Goal: Task Accomplishment & Management: Manage account settings

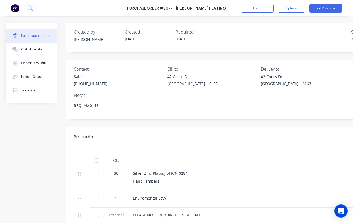
type textarea "x"
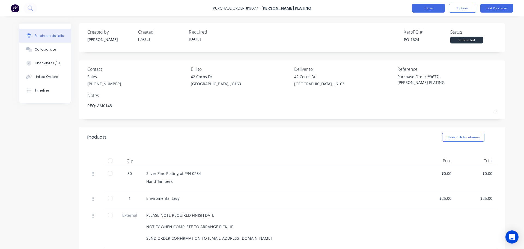
click at [352, 8] on button "Close" at bounding box center [428, 8] width 33 height 9
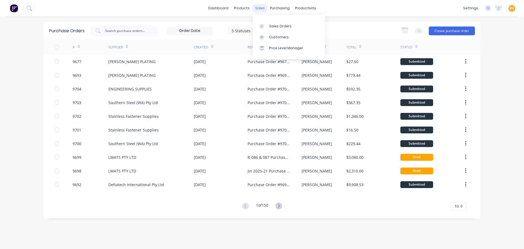
click at [259, 9] on div "sales" at bounding box center [260, 8] width 15 height 8
click at [283, 28] on div "Sales Orders" at bounding box center [280, 26] width 22 height 5
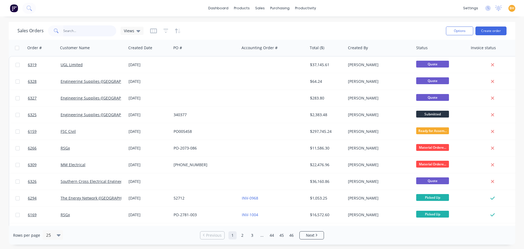
click at [76, 30] on input "text" at bounding box center [89, 30] width 53 height 11
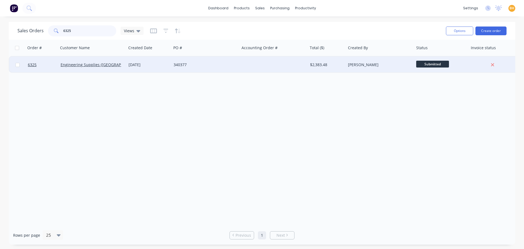
type input "6325"
click at [83, 61] on div "Engineering Supplies ([GEOGRAPHIC_DATA]) Pty Ltd" at bounding box center [92, 65] width 68 height 16
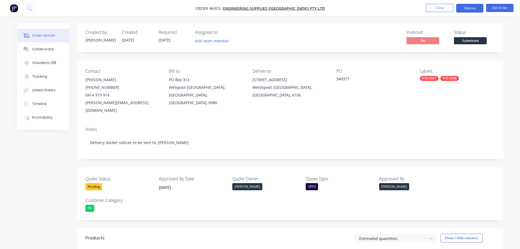
click at [464, 9] on button "Options" at bounding box center [469, 8] width 27 height 9
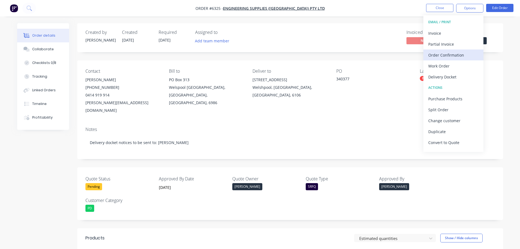
click at [455, 55] on div "Order Confirmation" at bounding box center [453, 55] width 50 height 8
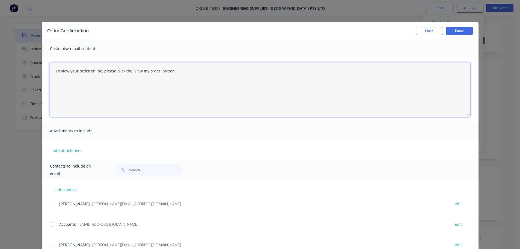
click at [174, 71] on textarea "To view your order online, please click the 'View my order' button." at bounding box center [260, 89] width 421 height 55
type textarea "T"
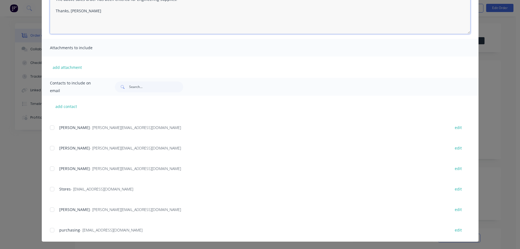
scroll to position [82, 0]
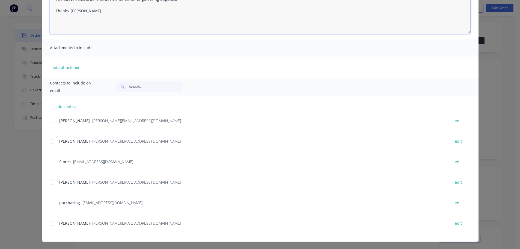
click at [49, 141] on div at bounding box center [52, 141] width 11 height 11
click at [51, 160] on div at bounding box center [52, 161] width 11 height 11
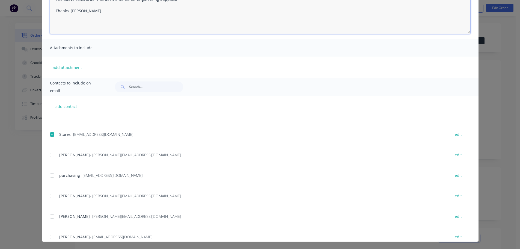
click at [49, 173] on div at bounding box center [52, 175] width 11 height 11
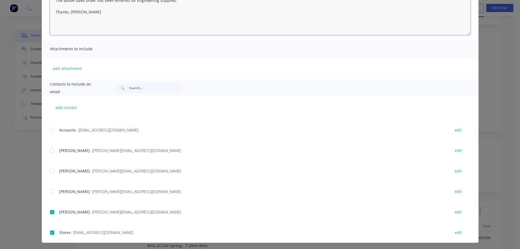
scroll to position [0, 0]
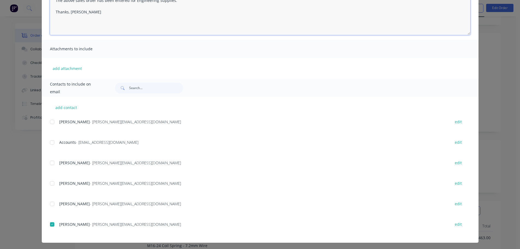
click at [51, 162] on div at bounding box center [52, 162] width 11 height 11
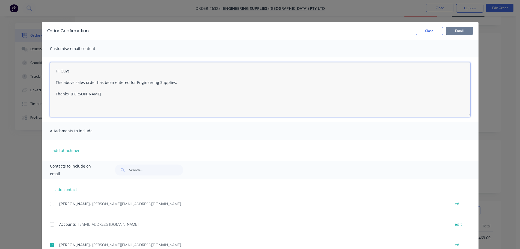
type textarea "Hi Guys The above sales order has been entered for Engineering Supplies. Thanks…"
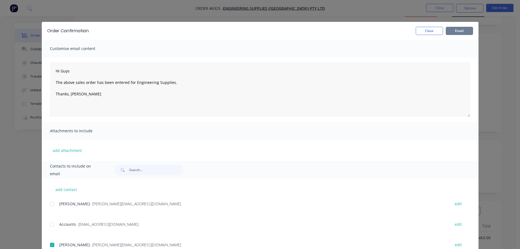
click at [460, 29] on button "Email" at bounding box center [459, 31] width 27 height 8
click at [44, 236] on icon "button" at bounding box center [45, 237] width 3 height 3
click at [430, 30] on button "Close" at bounding box center [429, 31] width 27 height 8
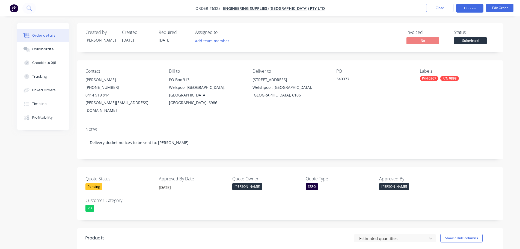
click at [471, 5] on button "Options" at bounding box center [469, 8] width 27 height 9
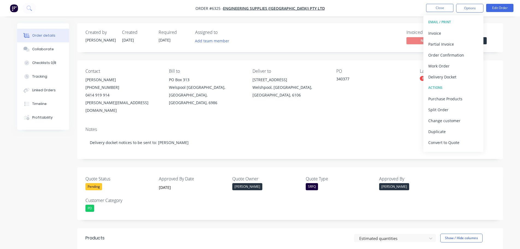
click at [370, 27] on div "Created by Daniel Created 24/09/25 Required 25/09/25 Assigned to Add team membe…" at bounding box center [290, 37] width 426 height 29
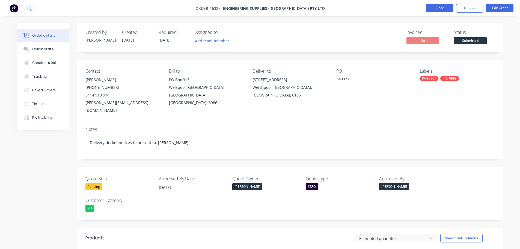
click at [434, 7] on button "Close" at bounding box center [439, 8] width 27 height 8
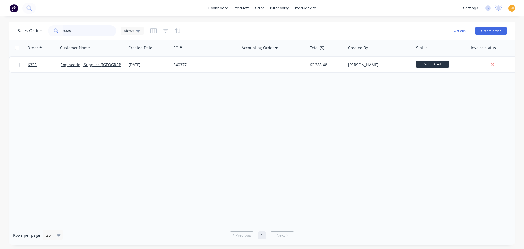
click at [74, 28] on input "6325" at bounding box center [89, 30] width 53 height 11
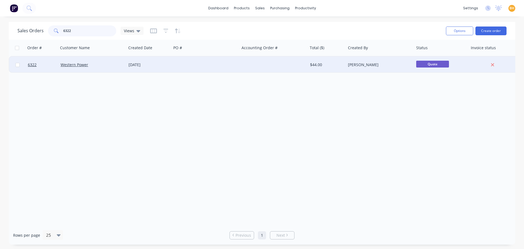
type input "6322"
click at [76, 68] on div "Western Power" at bounding box center [92, 65] width 68 height 16
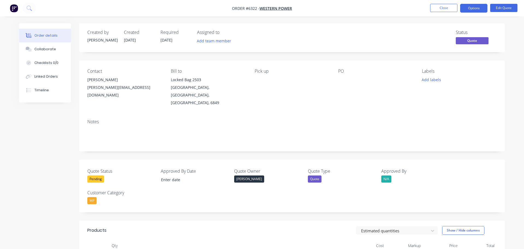
type input "[DATE]"
click at [261, 80] on div "Pick up" at bounding box center [290, 88] width 75 height 38
click at [490, 8] on button "Edit Quote" at bounding box center [499, 8] width 27 height 8
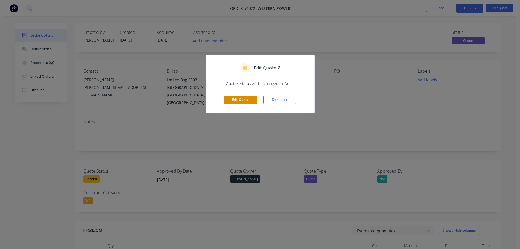
click at [241, 103] on button "Edit Quote" at bounding box center [240, 100] width 33 height 8
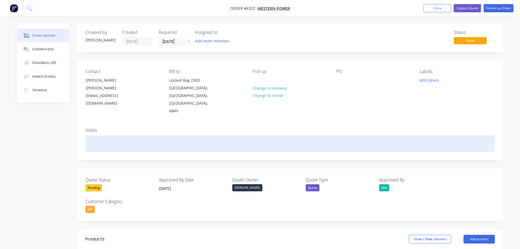
click at [99, 135] on div at bounding box center [290, 143] width 410 height 17
click at [97, 135] on div at bounding box center [290, 143] width 410 height 17
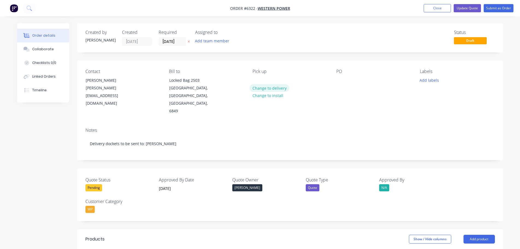
click at [274, 88] on button "Change to delivery" at bounding box center [270, 87] width 40 height 7
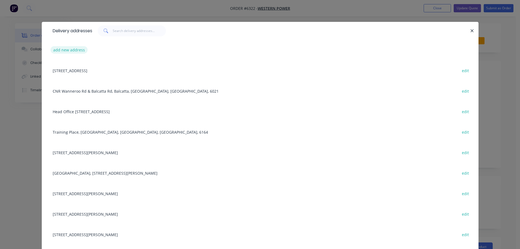
click at [67, 50] on button "add new address" at bounding box center [69, 49] width 37 height 7
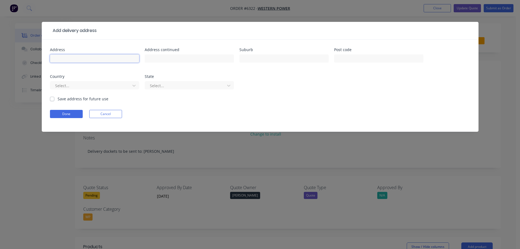
click at [64, 59] on input "text" at bounding box center [94, 58] width 89 height 8
type input "[STREET_ADDRESS][PERSON_NAME]"
click at [249, 58] on input "text" at bounding box center [283, 58] width 89 height 8
type input "Forrestdale"
click at [349, 57] on input "text" at bounding box center [378, 58] width 89 height 8
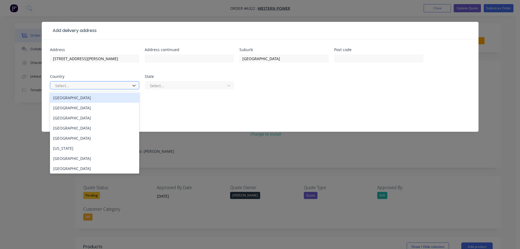
click at [83, 98] on div "Australia" at bounding box center [94, 98] width 89 height 10
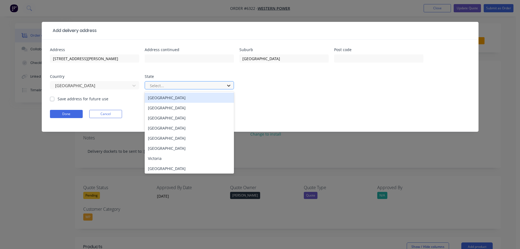
click at [227, 84] on icon at bounding box center [228, 85] width 5 height 5
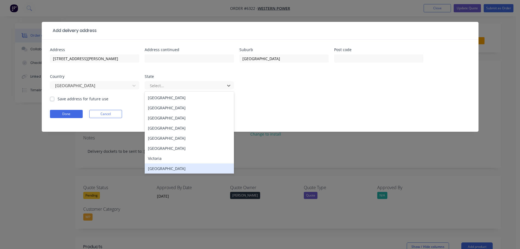
click at [175, 166] on div "Western Australia" at bounding box center [189, 168] width 89 height 10
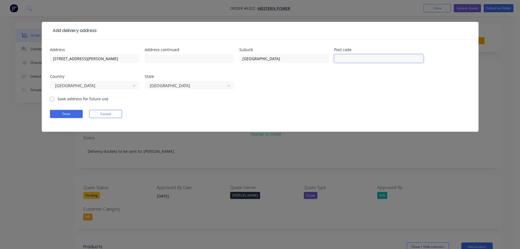
click at [350, 55] on input "text" at bounding box center [378, 58] width 89 height 8
click at [353, 57] on input "text" at bounding box center [378, 58] width 89 height 8
type input "6112"
click at [66, 115] on button "Done" at bounding box center [66, 114] width 33 height 8
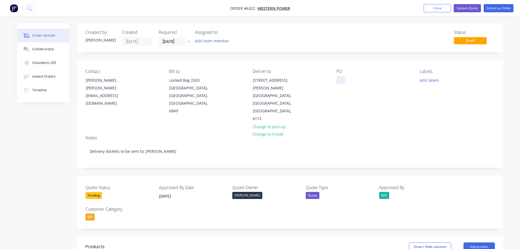
click at [338, 77] on div at bounding box center [340, 80] width 9 height 8
click at [426, 80] on button "Add labels" at bounding box center [429, 79] width 25 height 7
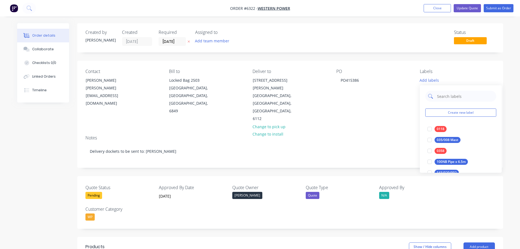
click at [444, 96] on input "text" at bounding box center [465, 96] width 57 height 11
type input "0113"
click at [432, 129] on div at bounding box center [429, 128] width 11 height 11
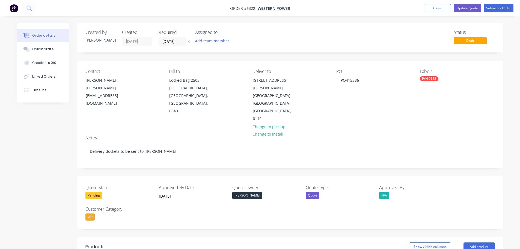
click at [393, 131] on div "Notes Delivery dockets to be sent to: Kate Kaewtade" at bounding box center [290, 149] width 426 height 37
click at [47, 62] on div "Checklists 0/0" at bounding box center [44, 62] width 24 height 5
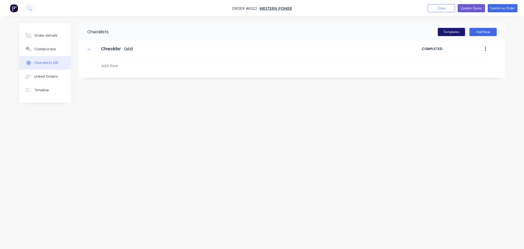
click at [440, 32] on button "Templates" at bounding box center [451, 32] width 27 height 8
type textarea "x"
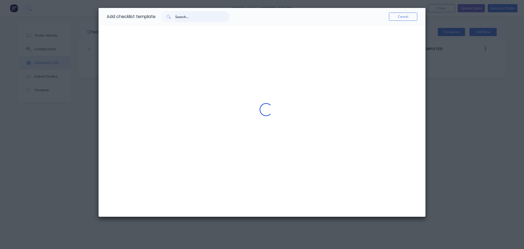
click at [178, 17] on input "text" at bounding box center [202, 16] width 54 height 11
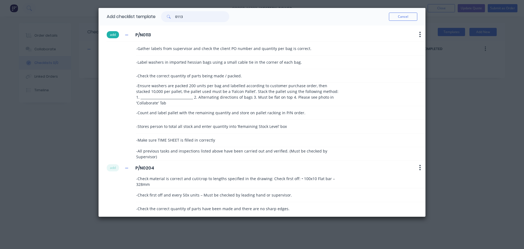
type input "0113"
click at [117, 35] on button "add" at bounding box center [113, 34] width 12 height 7
type textarea "x"
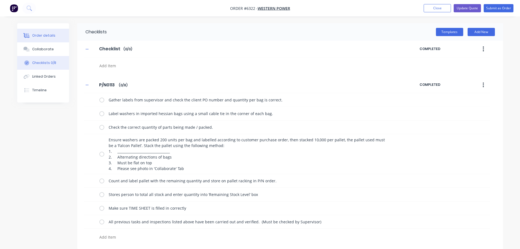
click at [39, 35] on div "Order details" at bounding box center [43, 35] width 23 height 5
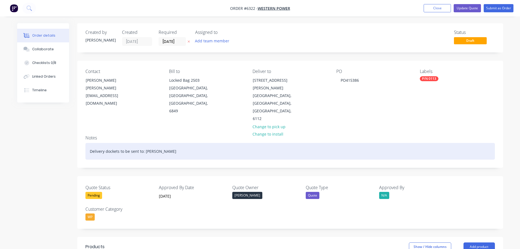
click at [177, 143] on div "Delivery dockets to be sent to: Kate Kaewtade" at bounding box center [290, 151] width 410 height 17
click at [179, 143] on div "Delivery dockets to be sent to: Kate Kaewtade" at bounding box center [290, 151] width 410 height 17
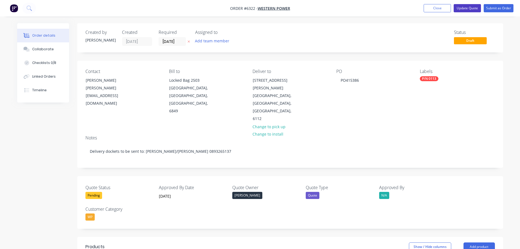
click at [469, 7] on button "Update Quote" at bounding box center [467, 8] width 27 height 8
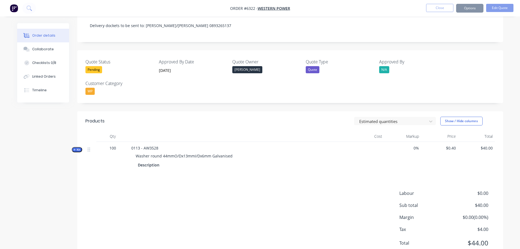
scroll to position [82, 0]
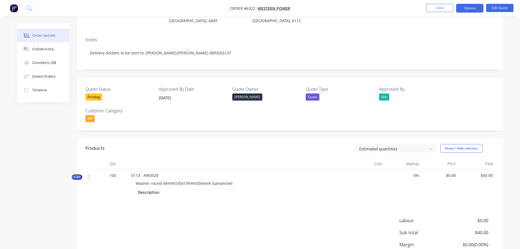
click at [299, 147] on header "Products Estimated quantities Show / Hide columns" at bounding box center [290, 148] width 426 height 20
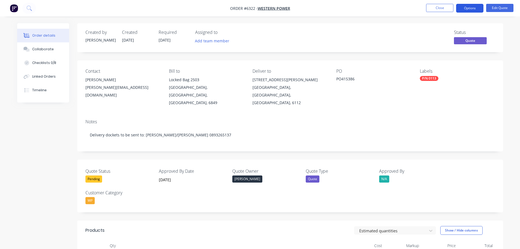
click at [474, 10] on button "Options" at bounding box center [469, 8] width 27 height 9
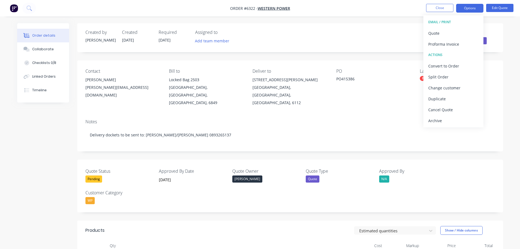
click at [364, 23] on div "Order details Collaborate Checklists 0/8 Linked Orders Timeline Order details C…" at bounding box center [260, 189] width 520 height 379
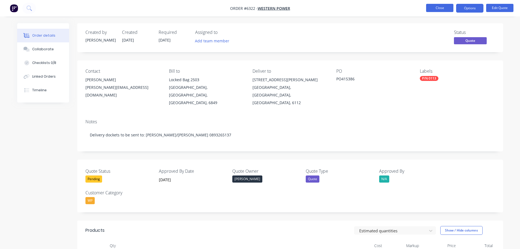
click at [434, 10] on button "Close" at bounding box center [439, 8] width 27 height 8
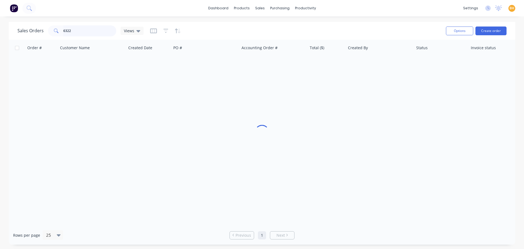
click at [79, 34] on input "6322" at bounding box center [89, 30] width 53 height 11
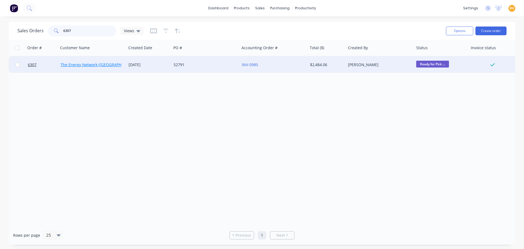
type input "6307"
click at [85, 65] on link "The Energy Network ([GEOGRAPHIC_DATA]) Pty Ltd" at bounding box center [106, 64] width 91 height 5
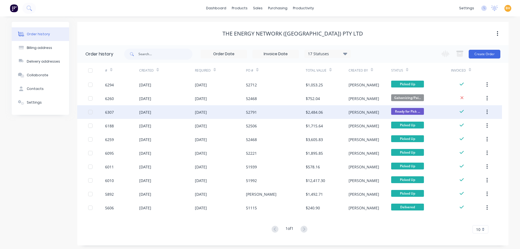
click at [138, 114] on div "6307" at bounding box center [122, 112] width 34 height 14
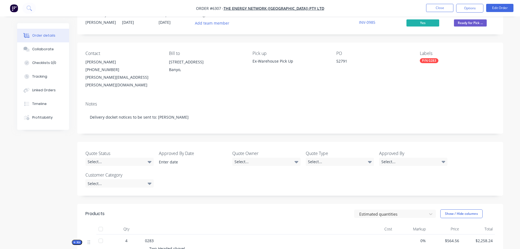
scroll to position [27, 0]
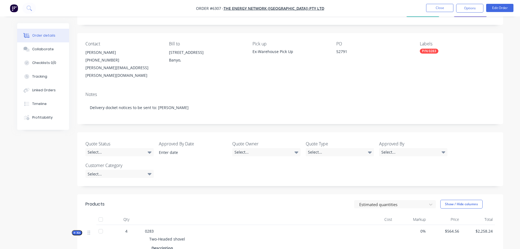
click at [102, 214] on div at bounding box center [100, 219] width 11 height 11
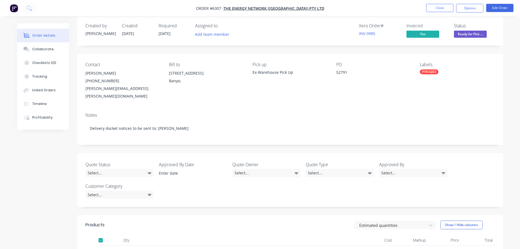
scroll to position [0, 0]
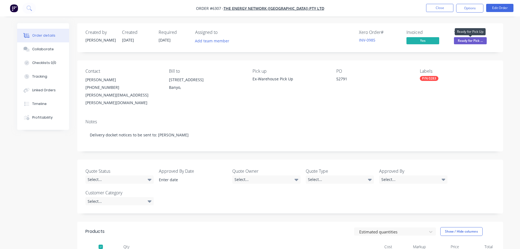
drag, startPoint x: 463, startPoint y: 41, endPoint x: 457, endPoint y: 37, distance: 8.0
click at [463, 41] on span "Ready for Pick ..." at bounding box center [470, 40] width 33 height 7
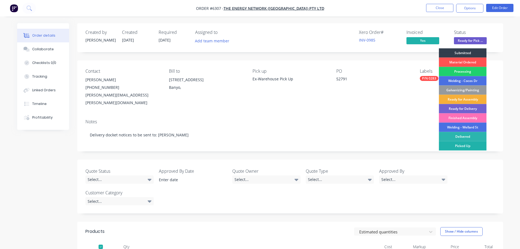
click at [461, 143] on div "Picked Up" at bounding box center [463, 145] width 48 height 9
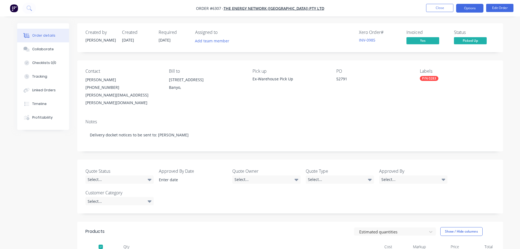
click at [465, 7] on button "Options" at bounding box center [469, 8] width 27 height 9
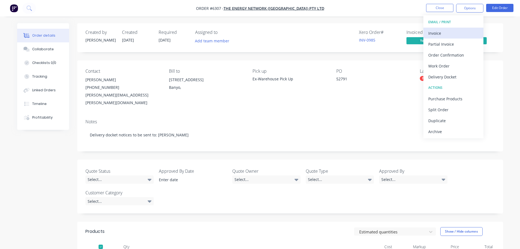
click at [429, 34] on div "Invoice" at bounding box center [453, 33] width 50 height 8
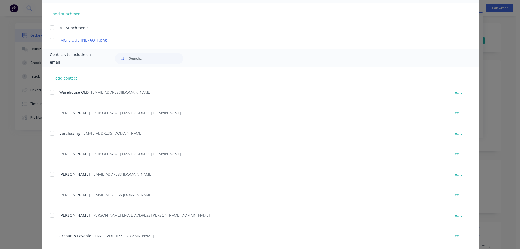
scroll to position [148, 0]
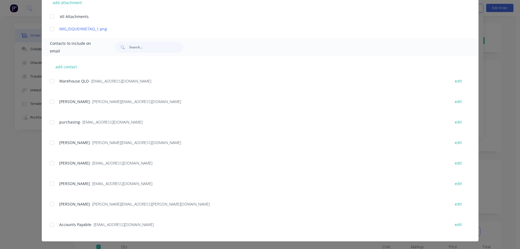
click at [49, 221] on div at bounding box center [52, 224] width 11 height 11
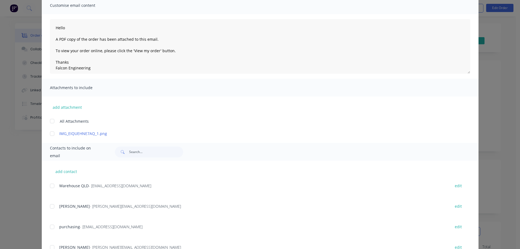
scroll to position [0, 0]
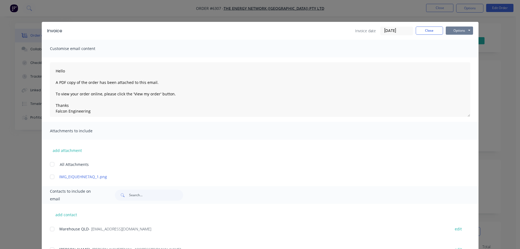
click at [458, 26] on button "Options" at bounding box center [459, 30] width 27 height 8
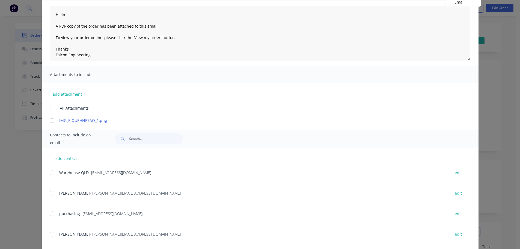
scroll to position [148, 0]
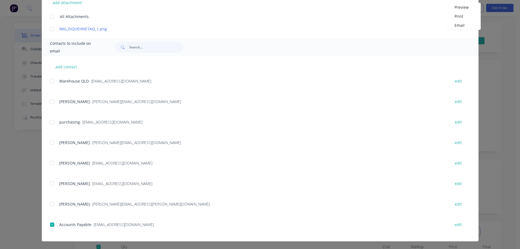
drag, startPoint x: 48, startPoint y: 121, endPoint x: 50, endPoint y: 123, distance: 3.5
click at [48, 121] on div at bounding box center [52, 122] width 11 height 11
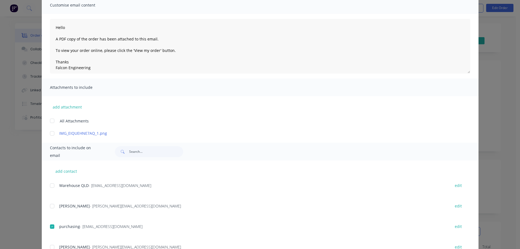
scroll to position [0, 0]
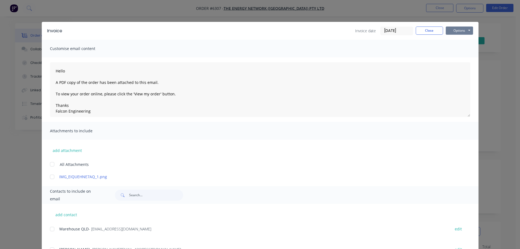
click at [467, 30] on button "Options" at bounding box center [459, 30] width 27 height 8
click at [459, 58] on button "Email" at bounding box center [463, 58] width 35 height 9
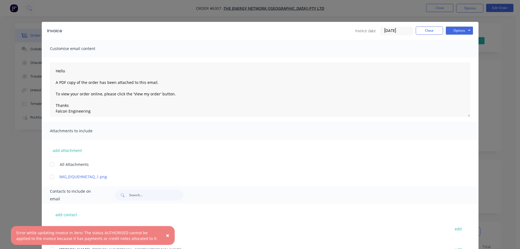
click at [166, 236] on span "×" at bounding box center [167, 235] width 3 height 8
type textarea "Hello A PDF copy of the order has been attached to this email. To view your ord…"
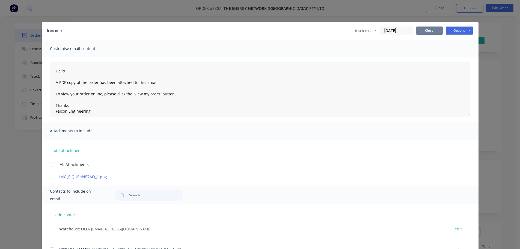
click at [427, 30] on button "Close" at bounding box center [429, 30] width 27 height 8
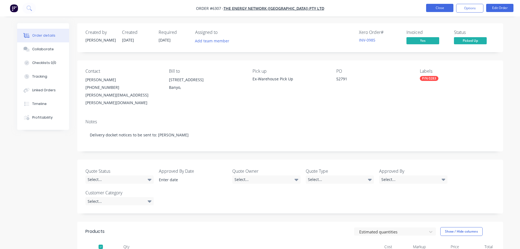
click at [437, 8] on button "Close" at bounding box center [439, 8] width 27 height 8
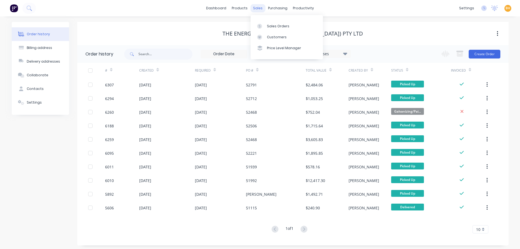
click at [260, 10] on div "sales" at bounding box center [257, 8] width 15 height 8
click at [268, 24] on div "Sales Orders" at bounding box center [278, 26] width 22 height 5
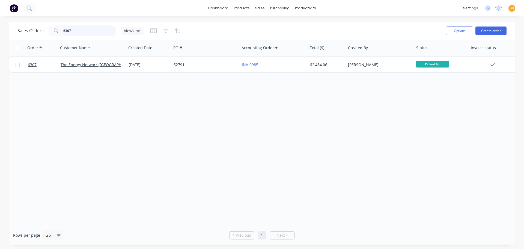
click at [81, 28] on input "6307" at bounding box center [89, 30] width 53 height 11
type input "6"
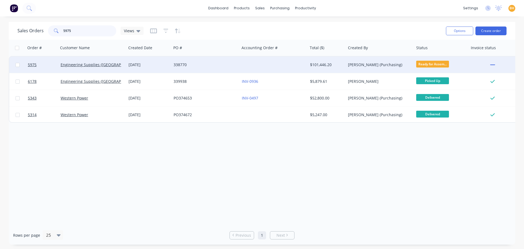
type input "5975"
click at [88, 67] on div "Engineering Supplies ([GEOGRAPHIC_DATA]) Pty Ltd" at bounding box center [92, 65] width 68 height 16
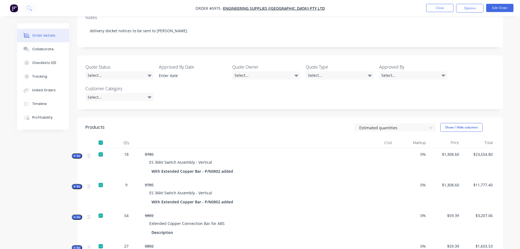
scroll to position [55, 0]
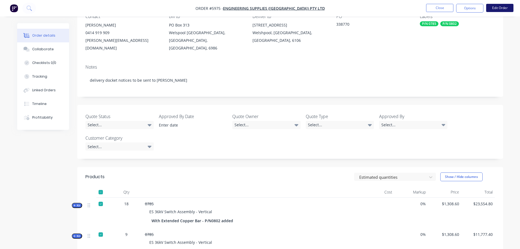
click at [499, 7] on button "Edit Order" at bounding box center [499, 8] width 27 height 8
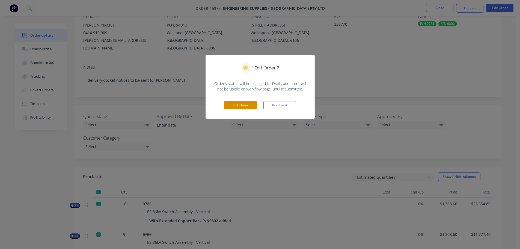
click at [236, 106] on button "Edit Order" at bounding box center [240, 105] width 33 height 8
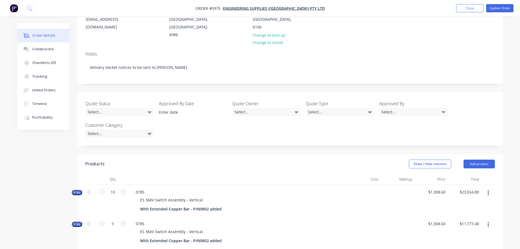
scroll to position [164, 0]
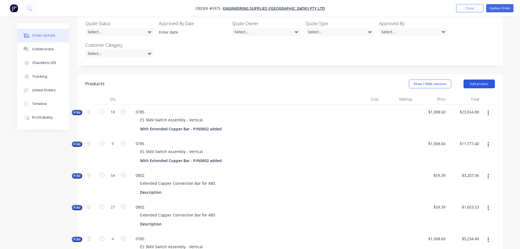
click at [484, 79] on button "Add product" at bounding box center [479, 83] width 31 height 9
click at [406, 109] on div at bounding box center [398, 121] width 34 height 32
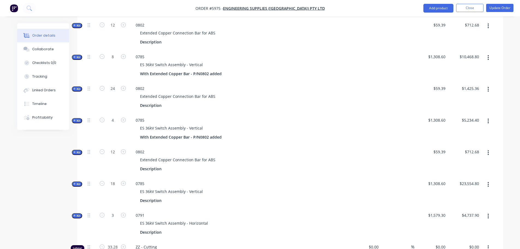
scroll to position [437, 0]
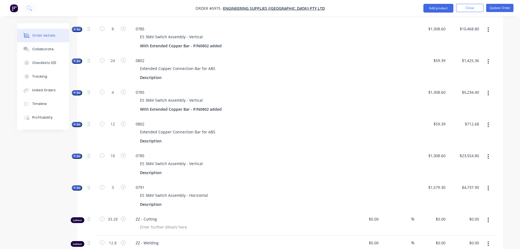
click at [488, 152] on button "button" at bounding box center [488, 157] width 13 height 10
click at [459, 189] on div "Duplicate" at bounding box center [469, 193] width 42 height 8
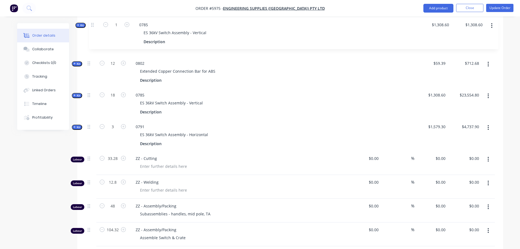
scroll to position [506, 0]
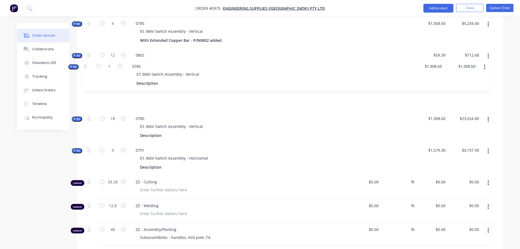
drag, startPoint x: 90, startPoint y: 155, endPoint x: 87, endPoint y: 66, distance: 89.6
click at [87, 66] on div "Kit 18 0785 ES 36kV Switch Assembly - Vertical With Extended Copper Bar - P/N08…" at bounding box center [290, 16] width 410 height 507
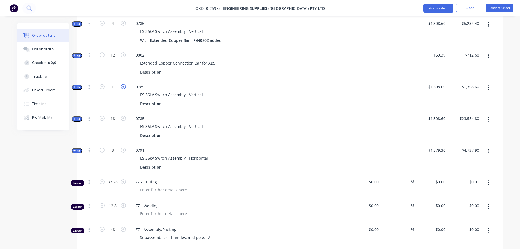
click at [124, 84] on icon "button" at bounding box center [123, 86] width 5 height 5
type input "2"
type input "$2,617.20"
click at [124, 84] on icon "button" at bounding box center [123, 86] width 5 height 5
type input "3"
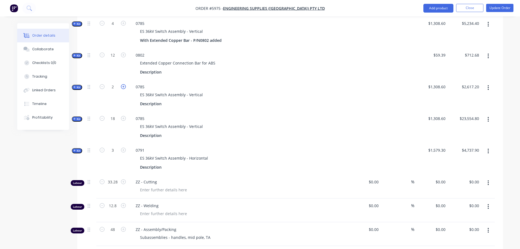
type input "$3,925.80"
click at [124, 84] on icon "button" at bounding box center [123, 86] width 5 height 5
type input "4"
type input "$5,234.40"
click at [124, 84] on icon "button" at bounding box center [123, 86] width 5 height 5
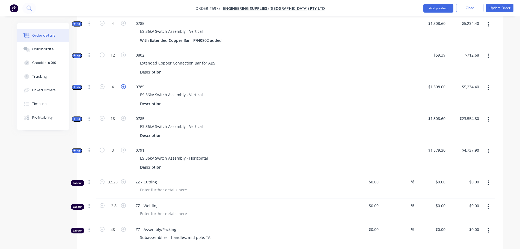
type input "5"
type input "$6,543.00"
click at [124, 84] on icon "button" at bounding box center [123, 86] width 5 height 5
type input "6"
type input "$7,851.60"
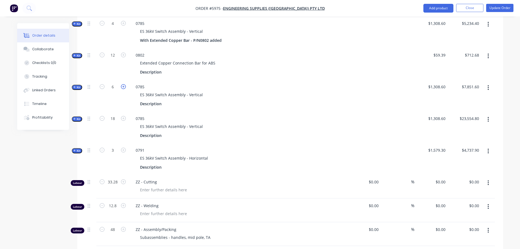
click at [124, 84] on icon "button" at bounding box center [123, 86] width 5 height 5
type input "7"
type input "$9,160.20"
click at [124, 84] on icon "button" at bounding box center [123, 86] width 5 height 5
type input "8"
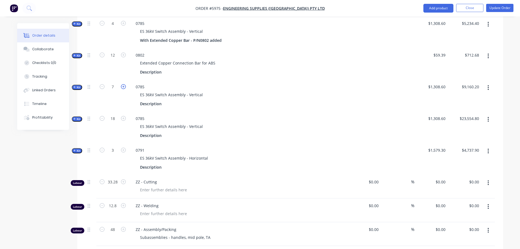
type input "$10,468.80"
click at [124, 84] on icon "button" at bounding box center [123, 86] width 5 height 5
type input "9"
type input "$11,777.40"
click at [102, 84] on icon "button" at bounding box center [102, 86] width 5 height 5
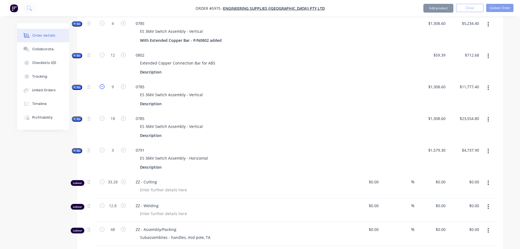
type input "8"
type input "$10,468.80"
click at [102, 116] on icon "button" at bounding box center [102, 118] width 5 height 5
type input "17"
type input "$22,246.20"
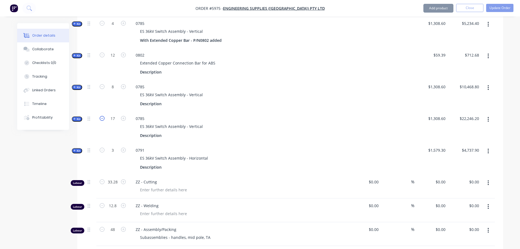
click at [101, 116] on icon "button" at bounding box center [102, 118] width 5 height 5
type input "16"
type input "$20,937.60"
click at [101, 116] on icon "button" at bounding box center [102, 118] width 5 height 5
type input "15"
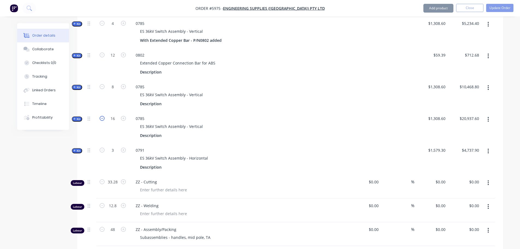
type input "$19,629.00"
click at [101, 116] on icon "button" at bounding box center [102, 118] width 5 height 5
type input "14"
type input "$18,320.40"
click at [101, 116] on icon "button" at bounding box center [102, 118] width 5 height 5
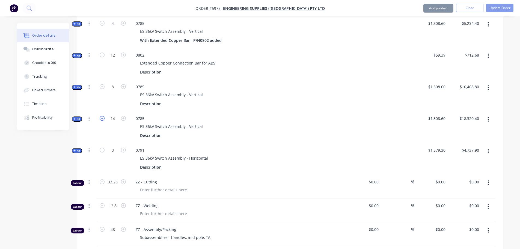
type input "13"
type input "$17,011.80"
click at [101, 116] on icon "button" at bounding box center [102, 118] width 5 height 5
type input "12"
type input "$15,703.20"
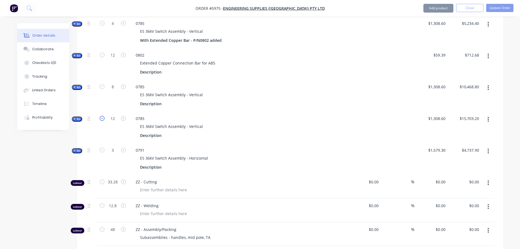
click at [101, 116] on icon "button" at bounding box center [102, 118] width 5 height 5
type input "11"
type input "$14,394.60"
click at [101, 116] on icon "button" at bounding box center [102, 118] width 5 height 5
type input "10"
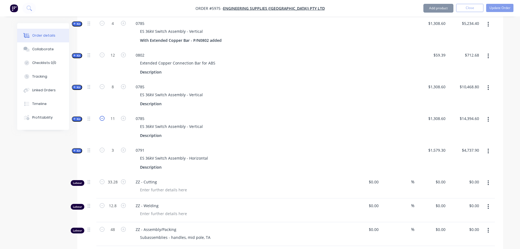
type input "$13,086.00"
click at [495, 8] on button "Update Order" at bounding box center [499, 8] width 27 height 8
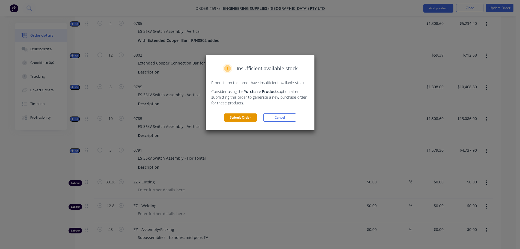
click at [239, 117] on button "Submit Order" at bounding box center [240, 117] width 33 height 8
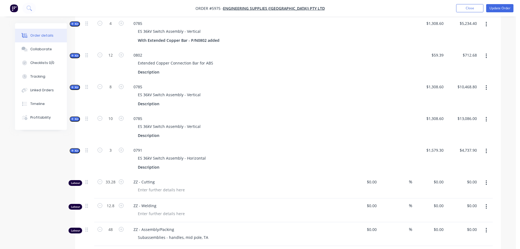
scroll to position [0, 0]
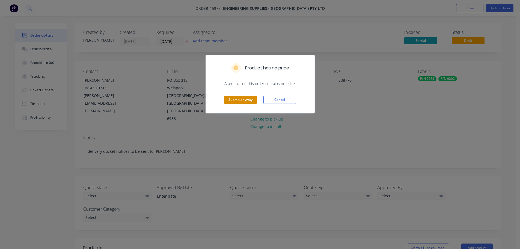
click at [236, 97] on button "Submit anyway" at bounding box center [240, 100] width 33 height 8
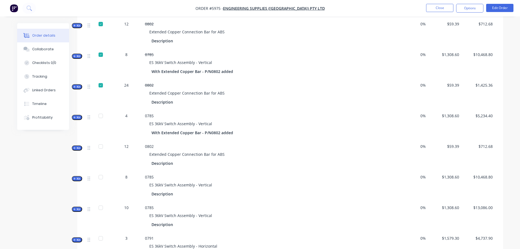
scroll to position [410, 0]
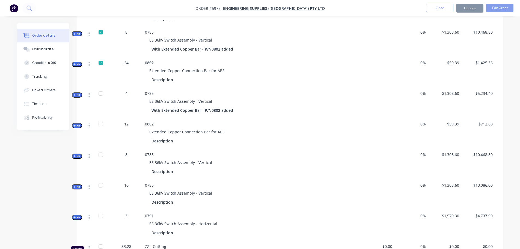
click at [101, 149] on div at bounding box center [100, 154] width 11 height 11
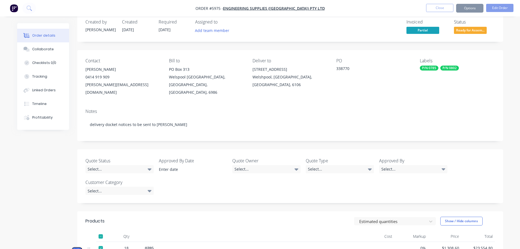
scroll to position [0, 0]
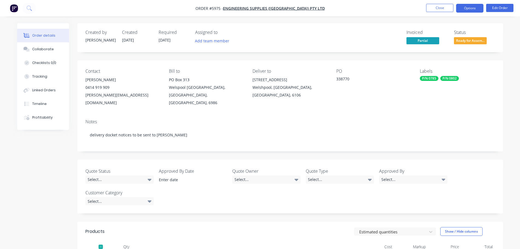
click at [473, 7] on button "Options" at bounding box center [469, 8] width 27 height 9
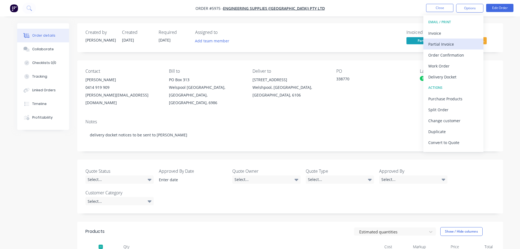
click at [443, 43] on div "Partial Invoice" at bounding box center [453, 44] width 50 height 8
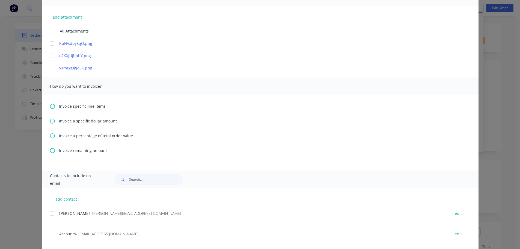
scroll to position [137, 0]
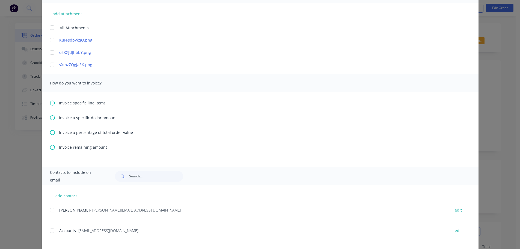
click at [50, 103] on icon at bounding box center [52, 102] width 5 height 5
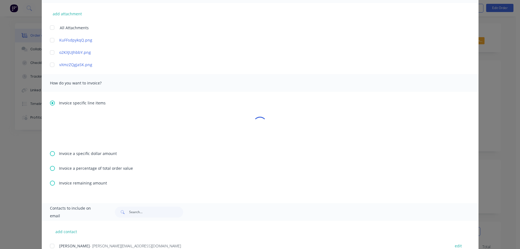
type textarea "Hello A PDF copy of the order has been attached to this email. To view your ord…"
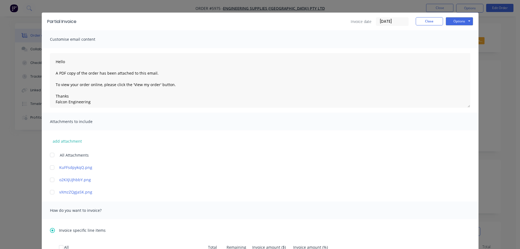
scroll to position [0, 0]
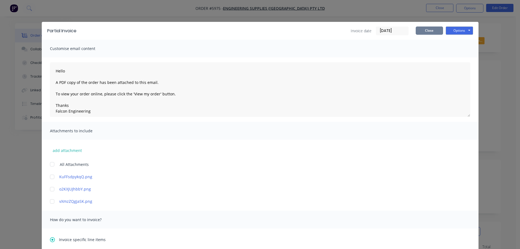
click at [422, 27] on button "Close" at bounding box center [429, 30] width 27 height 8
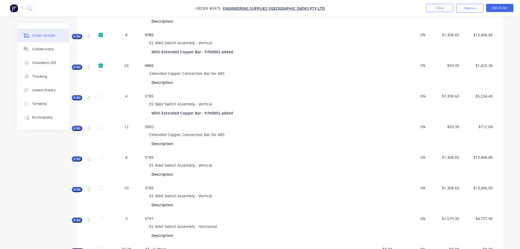
scroll to position [382, 0]
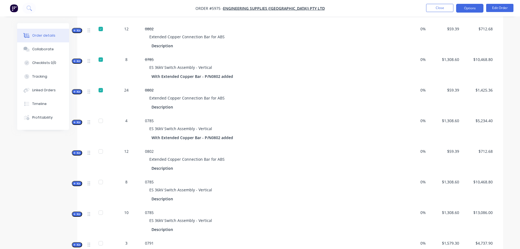
click at [470, 7] on button "Options" at bounding box center [469, 8] width 27 height 9
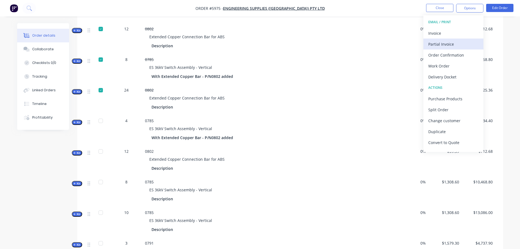
click at [438, 46] on div "Partial Invoice" at bounding box center [453, 44] width 50 height 8
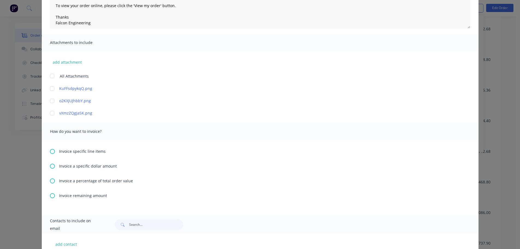
scroll to position [109, 0]
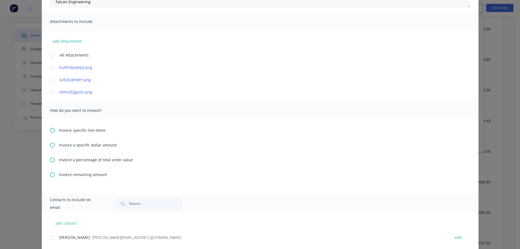
click at [59, 131] on span "Invoice specific line items" at bounding box center [82, 130] width 47 height 6
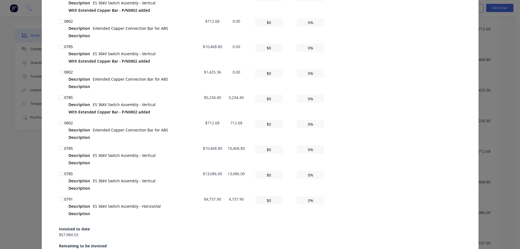
scroll to position [382, 0]
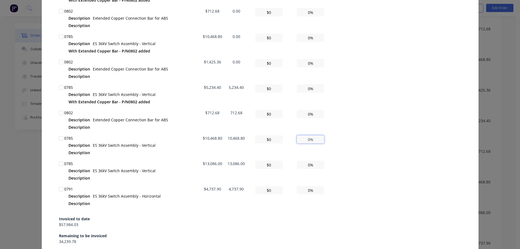
click at [304, 141] on input "0%" at bounding box center [311, 139] width 28 height 8
type textarea "Hello A PDF copy of the order has been attached to this email. To view your ord…"
type input "$1,046.88"
type input "10%"
type textarea "Hello A PDF copy of the order has been attached to this email. To view your ord…"
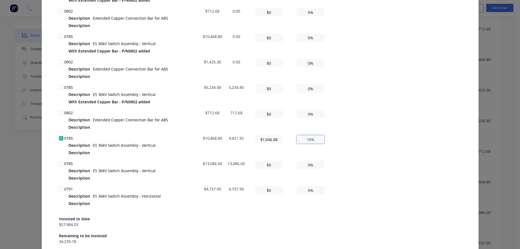
type input "$10,468.80"
type input "100%"
click at [344, 147] on div "All Total Remaining Invoice amount ($) Invoice amount (%) 0785 Description ES 3…" at bounding box center [260, 56] width 402 height 375
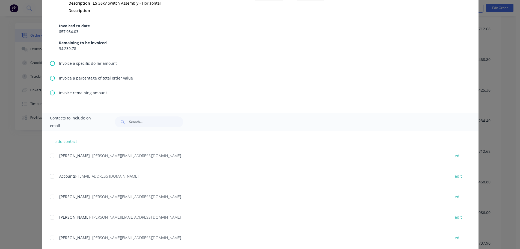
scroll to position [601, 0]
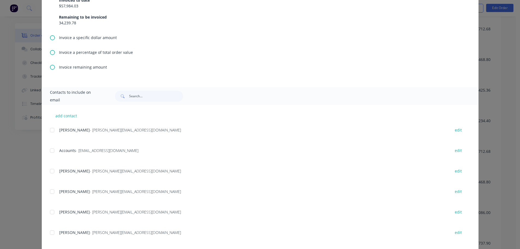
click at [52, 150] on div at bounding box center [52, 150] width 11 height 11
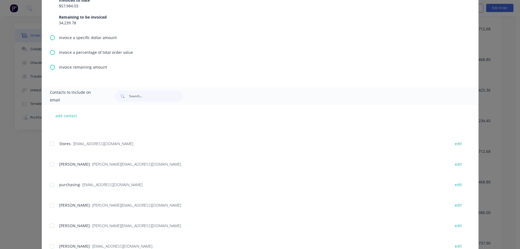
scroll to position [142, 0]
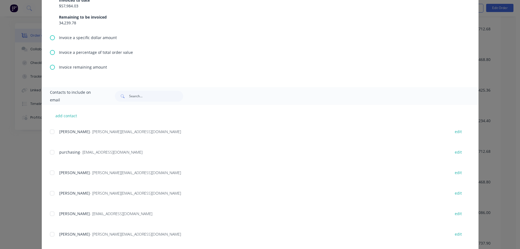
click at [49, 152] on div at bounding box center [52, 152] width 11 height 11
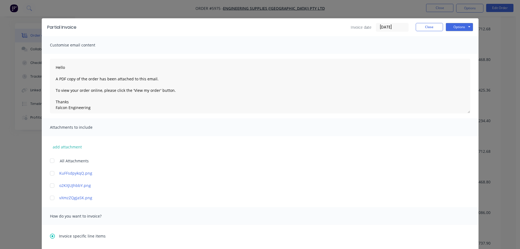
scroll to position [0, 0]
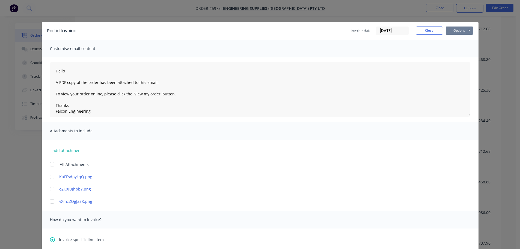
click at [464, 30] on button "Options" at bounding box center [459, 30] width 27 height 8
type textarea "Hello A PDF copy of the order has been attached to this email. To view your ord…"
click at [458, 55] on button "Email" at bounding box center [463, 58] width 35 height 9
click at [421, 29] on button "Close" at bounding box center [429, 30] width 27 height 8
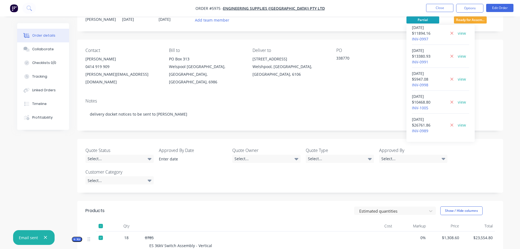
scroll to position [27, 0]
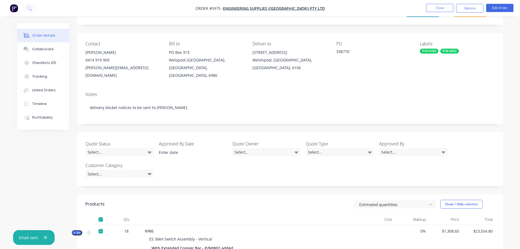
click at [366, 87] on div "Notes delivery docket notices to be sent to Travis Dinsdale" at bounding box center [290, 105] width 426 height 37
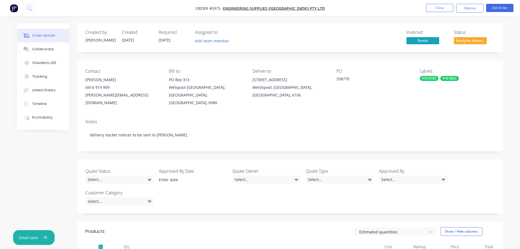
click at [46, 237] on icon "button" at bounding box center [46, 237] width 4 height 5
click at [443, 5] on button "Close" at bounding box center [439, 8] width 27 height 8
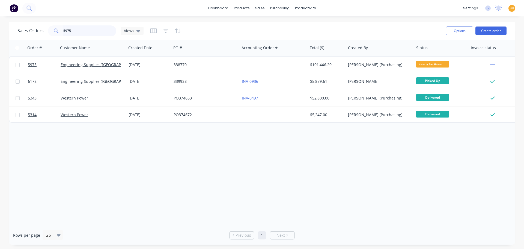
click at [84, 30] on input "5975" at bounding box center [89, 30] width 53 height 11
type input "5"
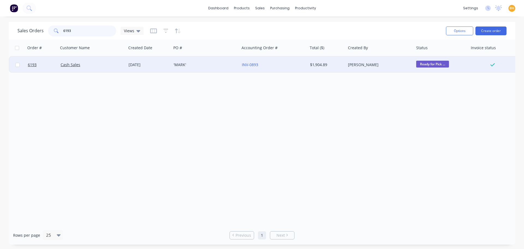
type input "6193"
click at [76, 69] on div "Cash Sales" at bounding box center [92, 65] width 68 height 16
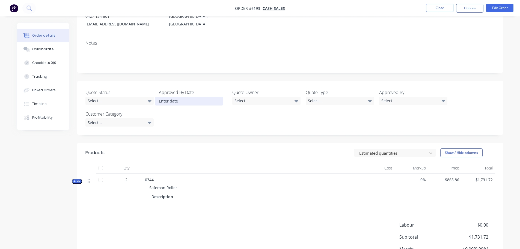
scroll to position [82, 0]
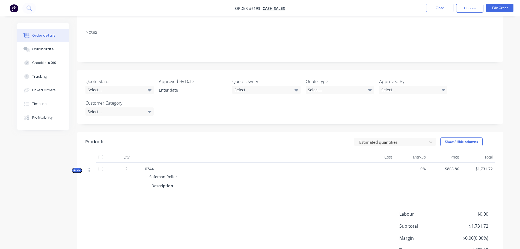
click at [102, 155] on div at bounding box center [100, 157] width 11 height 11
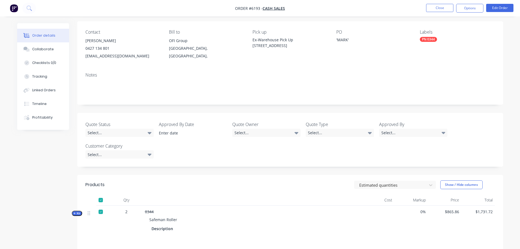
scroll to position [0, 0]
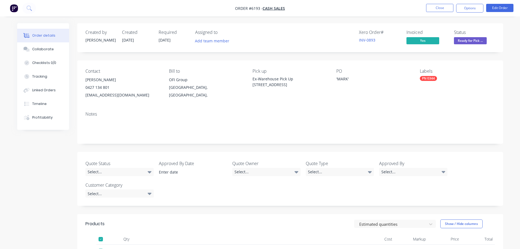
click at [474, 40] on span "Ready for Pick ..." at bounding box center [470, 40] width 33 height 7
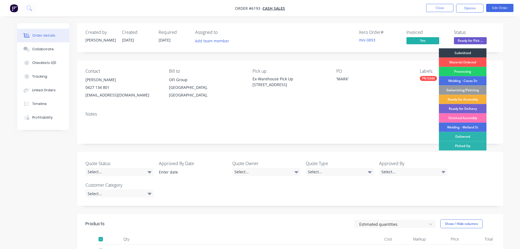
click at [464, 144] on div "Picked Up" at bounding box center [463, 145] width 48 height 9
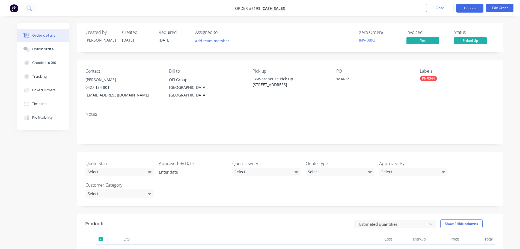
click at [474, 11] on button "Options" at bounding box center [469, 8] width 27 height 9
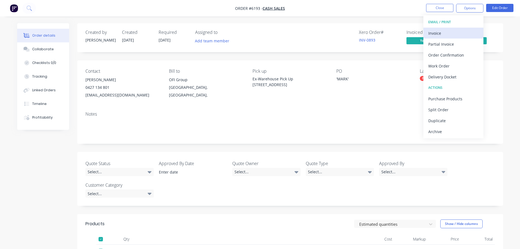
click at [439, 34] on div "Invoice" at bounding box center [453, 33] width 50 height 8
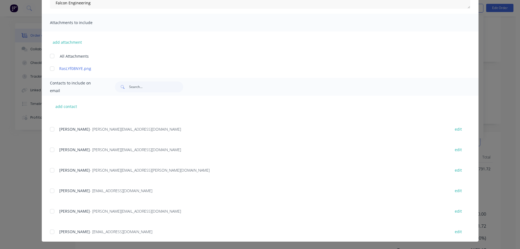
scroll to position [742, 0]
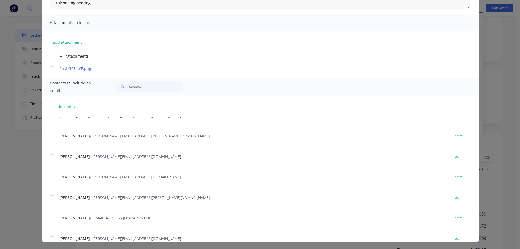
drag, startPoint x: 50, startPoint y: 155, endPoint x: 46, endPoint y: 156, distance: 3.8
click at [50, 155] on div at bounding box center [52, 156] width 11 height 11
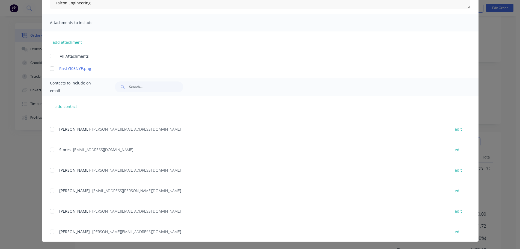
scroll to position [306, 0]
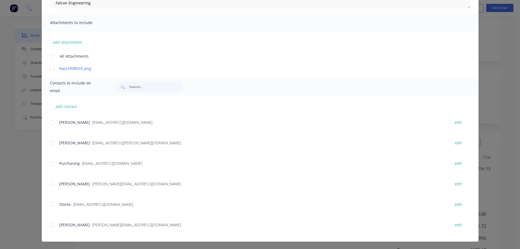
click at [51, 163] on div at bounding box center [52, 163] width 11 height 11
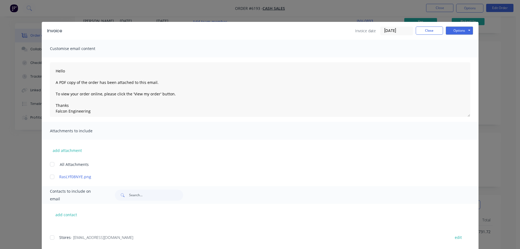
scroll to position [0, 0]
click at [462, 29] on button "Options" at bounding box center [459, 30] width 27 height 8
click at [460, 57] on button "Email" at bounding box center [463, 58] width 35 height 9
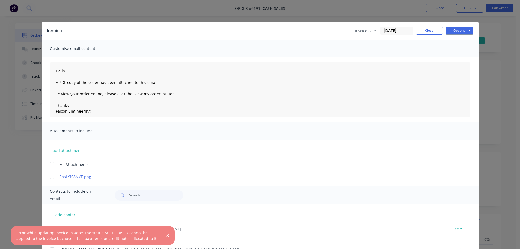
scroll to position [32, 0]
click at [166, 235] on button "×" at bounding box center [168, 235] width 14 height 13
type textarea "Hello A PDF copy of the order has been attached to this email. To view your ord…"
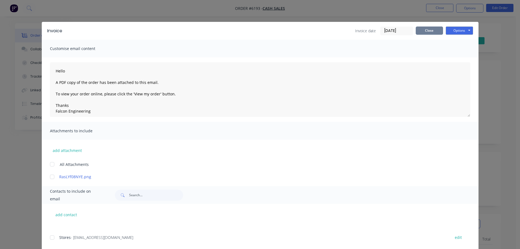
click at [429, 33] on button "Close" at bounding box center [429, 30] width 27 height 8
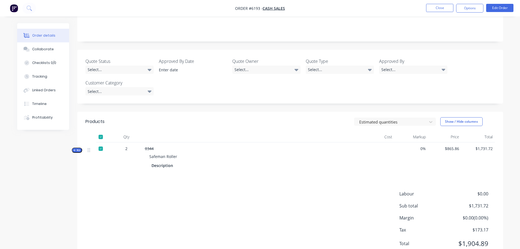
scroll to position [123, 0]
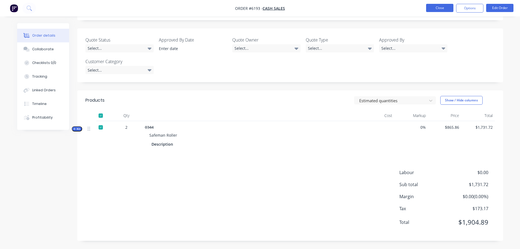
click at [431, 9] on button "Close" at bounding box center [439, 8] width 27 height 8
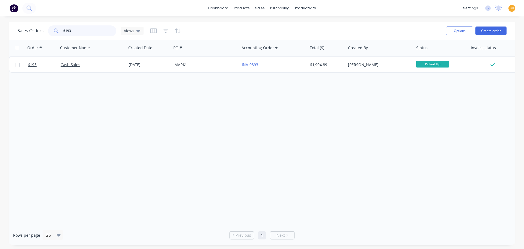
click at [81, 32] on input "6193" at bounding box center [89, 30] width 53 height 11
type input "6"
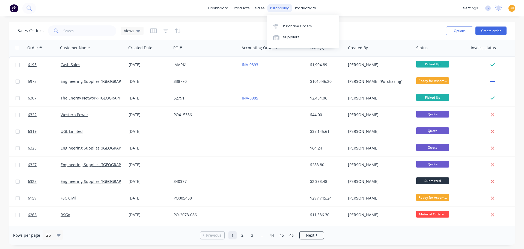
click at [269, 5] on div "purchasing" at bounding box center [280, 8] width 25 height 8
click at [292, 23] on link "Purchase Orders" at bounding box center [303, 25] width 72 height 11
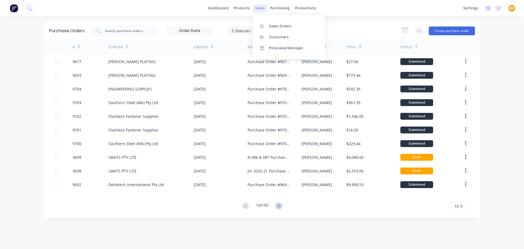
click at [259, 7] on div "sales" at bounding box center [260, 8] width 15 height 8
click at [278, 25] on div "Sales Orders" at bounding box center [280, 26] width 22 height 5
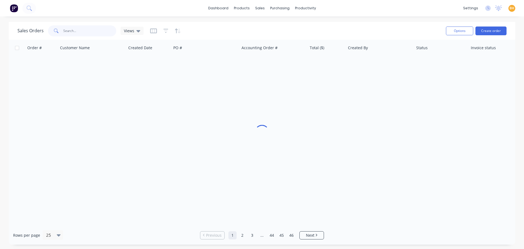
click at [81, 27] on input "text" at bounding box center [89, 30] width 53 height 11
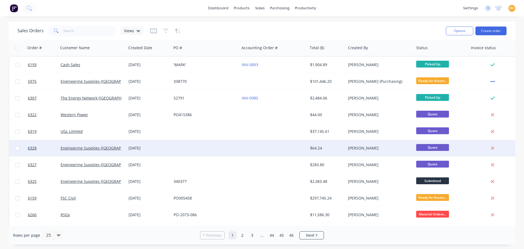
click at [92, 151] on div "Engineering Supplies ([GEOGRAPHIC_DATA]) Pty Ltd" at bounding box center [92, 148] width 68 height 16
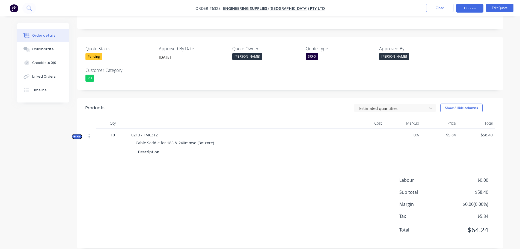
scroll to position [13, 0]
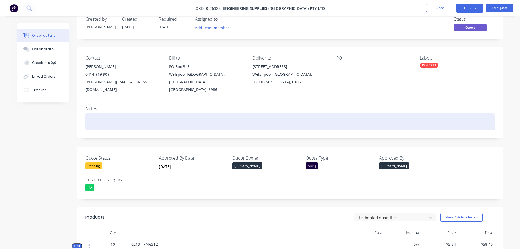
click at [100, 114] on div at bounding box center [290, 121] width 410 height 17
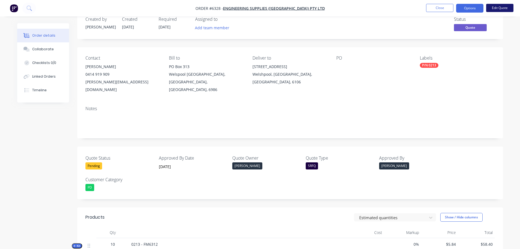
click at [503, 7] on button "Edit Quote" at bounding box center [499, 8] width 27 height 8
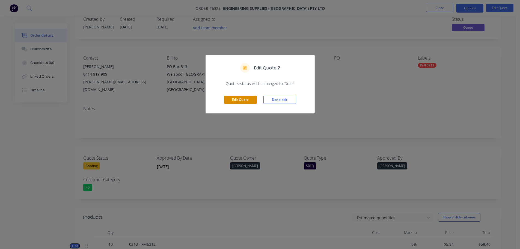
click at [239, 100] on button "Edit Quote" at bounding box center [240, 100] width 33 height 8
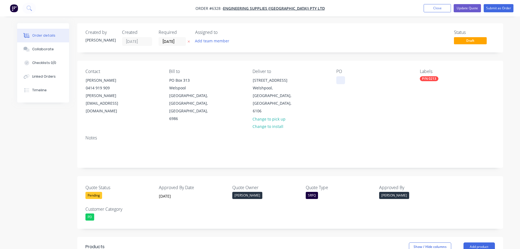
click at [339, 79] on div at bounding box center [340, 80] width 9 height 8
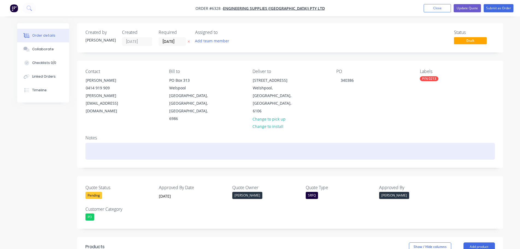
click at [100, 143] on div at bounding box center [290, 151] width 410 height 17
click at [119, 143] on div "Delivery dockets to sent to" at bounding box center [290, 151] width 410 height 17
click at [137, 143] on div "Delivery docket notices to sent to" at bounding box center [290, 151] width 410 height 17
click at [155, 143] on div "Delivery docket notices to be sent to" at bounding box center [290, 151] width 410 height 17
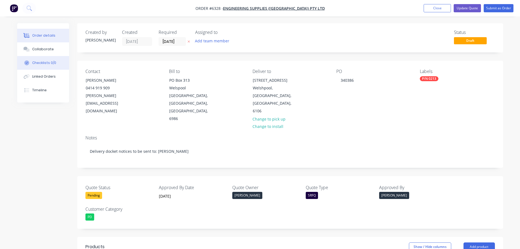
click at [39, 61] on div "Checklists 0/0" at bounding box center [44, 62] width 24 height 5
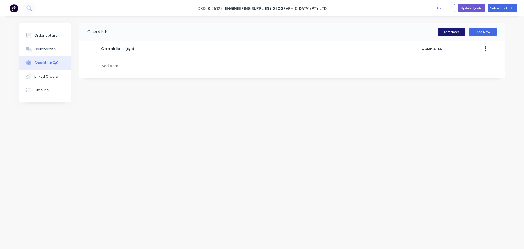
click at [451, 34] on button "Templates" at bounding box center [451, 32] width 27 height 8
type textarea "x"
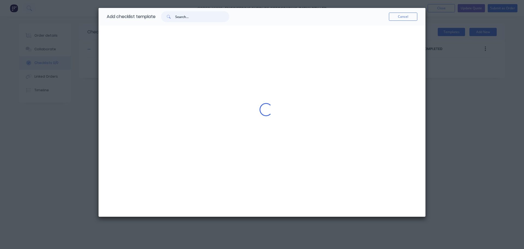
click at [182, 17] on input "text" at bounding box center [202, 16] width 54 height 11
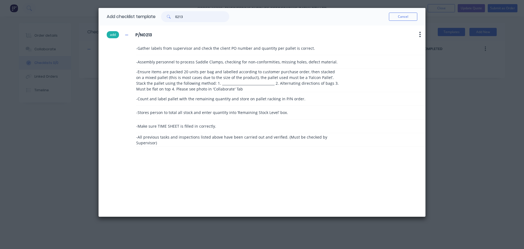
type input "0213"
click at [112, 35] on button "add" at bounding box center [113, 34] width 12 height 7
type textarea "x"
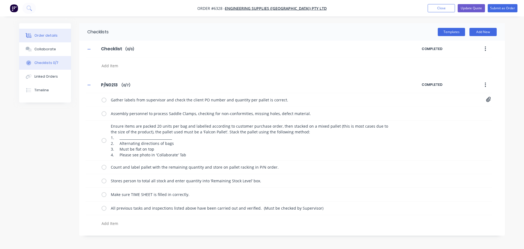
click at [42, 34] on div "Order details" at bounding box center [45, 35] width 23 height 5
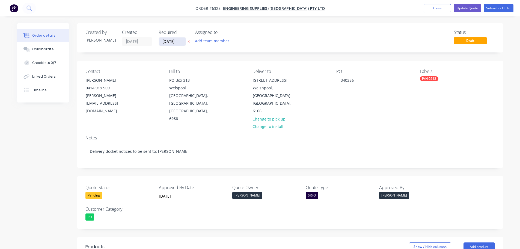
click at [166, 43] on input "[DATE]" at bounding box center [172, 41] width 27 height 8
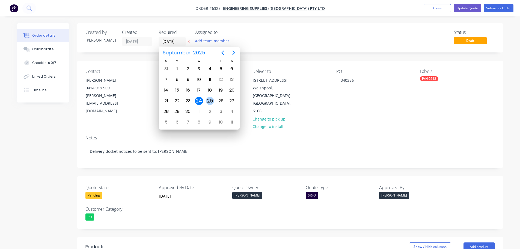
click at [206, 103] on div "25" at bounding box center [210, 101] width 11 height 10
type input "[DATE]"
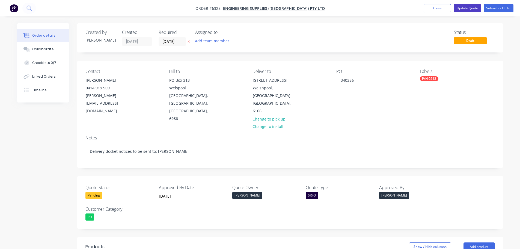
click at [468, 8] on button "Update Quote" at bounding box center [467, 8] width 27 height 8
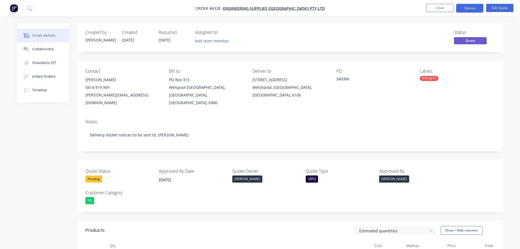
click at [455, 7] on ul "Close Options Edit Quote" at bounding box center [470, 8] width 100 height 9
click at [446, 9] on button "Close" at bounding box center [439, 8] width 27 height 8
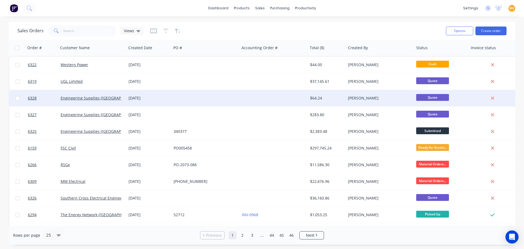
click at [96, 102] on div "Engineering Supplies ([GEOGRAPHIC_DATA]) Pty Ltd" at bounding box center [92, 98] width 68 height 16
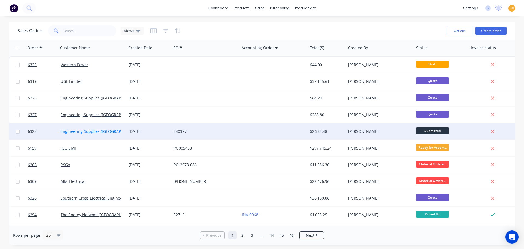
click at [108, 132] on link "Engineering Supplies ([GEOGRAPHIC_DATA]) Pty Ltd" at bounding box center [107, 131] width 93 height 5
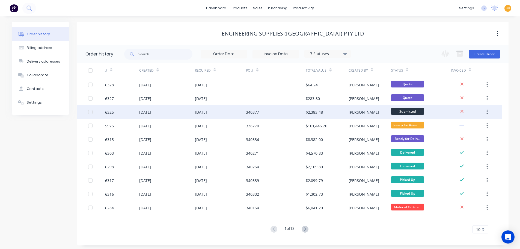
click at [151, 110] on div "[DATE]" at bounding box center [145, 112] width 12 height 6
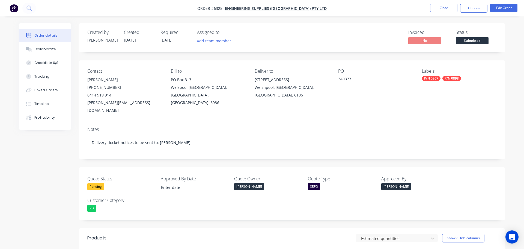
type input "[DATE]"
click at [445, 9] on button "Close" at bounding box center [439, 8] width 27 height 8
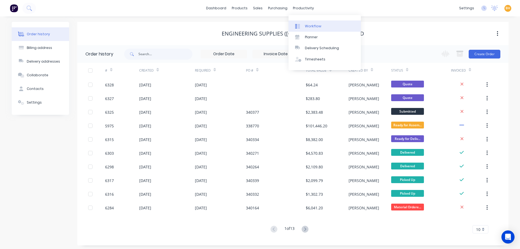
click at [315, 25] on div "Workflow" at bounding box center [313, 26] width 16 height 5
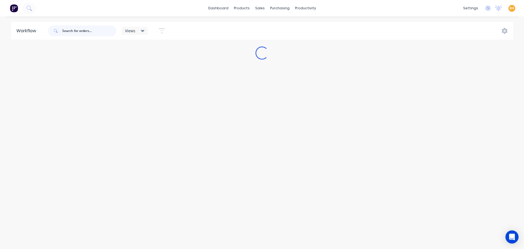
click at [67, 30] on input "text" at bounding box center [89, 30] width 54 height 11
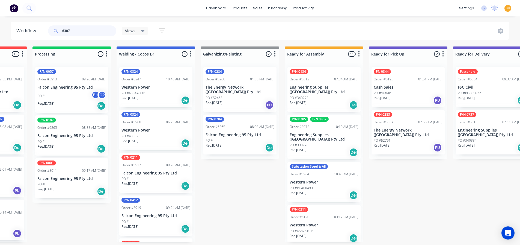
scroll to position [0, 143]
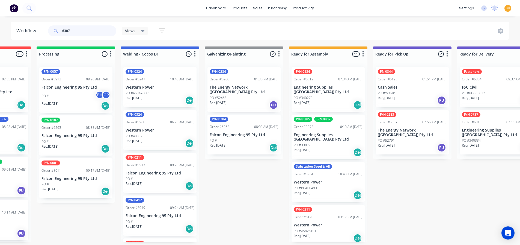
click at [82, 31] on input "6307" at bounding box center [89, 30] width 54 height 11
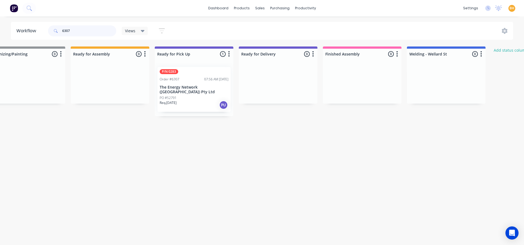
scroll to position [0, 365]
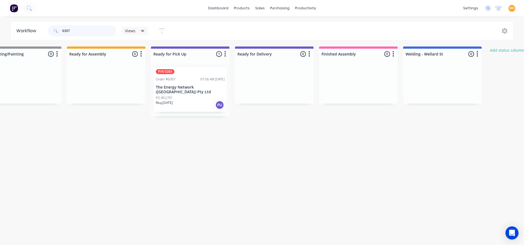
click at [83, 33] on input "6307" at bounding box center [89, 30] width 54 height 11
type input "6"
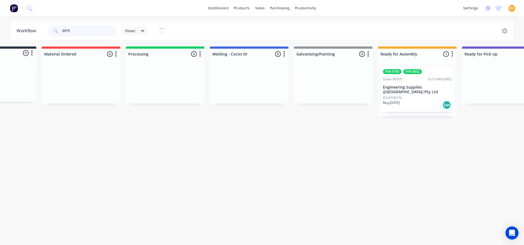
scroll to position [0, 64]
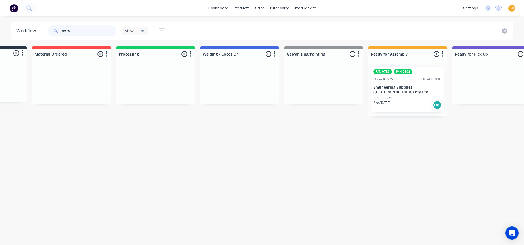
click at [93, 30] on input "5975" at bounding box center [89, 30] width 54 height 11
type input "5"
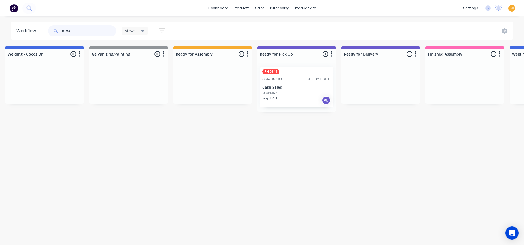
scroll to position [0, 296]
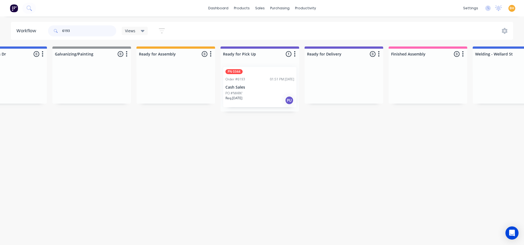
click at [78, 33] on input "6193" at bounding box center [89, 30] width 54 height 11
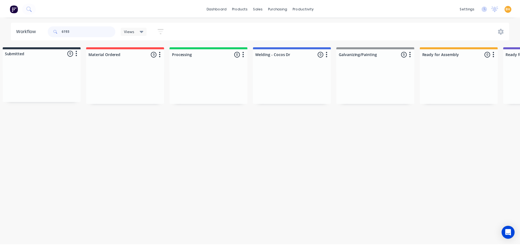
scroll to position [0, 0]
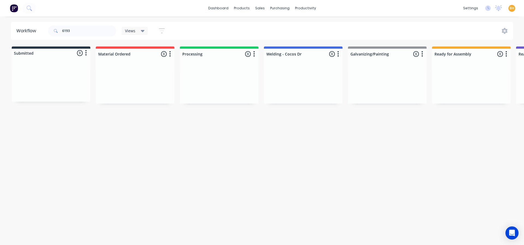
click at [115, 158] on div "Workflow 6193 Views Save new view None (Default) edit Assembly edit Fabrication…" at bounding box center [262, 128] width 524 height 212
click at [72, 33] on input "6193" at bounding box center [89, 30] width 54 height 11
type input "6"
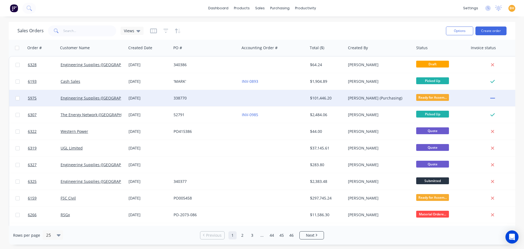
click at [91, 101] on div "Engineering Supplies ([GEOGRAPHIC_DATA]) Pty Ltd" at bounding box center [92, 98] width 68 height 16
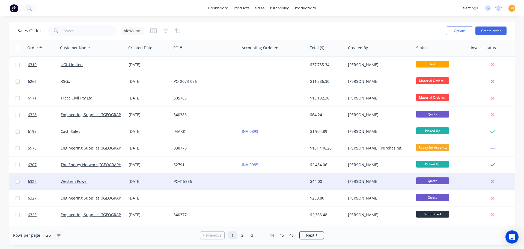
click at [94, 182] on div "Western Power" at bounding box center [91, 181] width 61 height 5
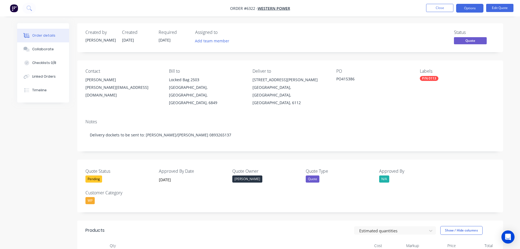
click at [377, 115] on div "Notes Delivery dockets to be sent to: [PERSON_NAME]/[PERSON_NAME] 0893265137" at bounding box center [290, 133] width 426 height 37
click at [440, 6] on button "Close" at bounding box center [439, 8] width 27 height 8
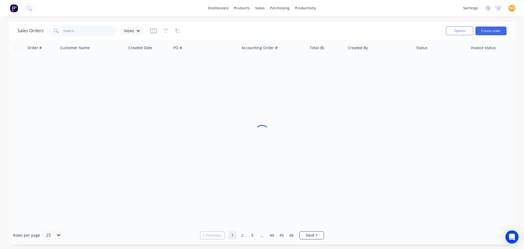
click at [76, 32] on input "text" at bounding box center [89, 30] width 53 height 11
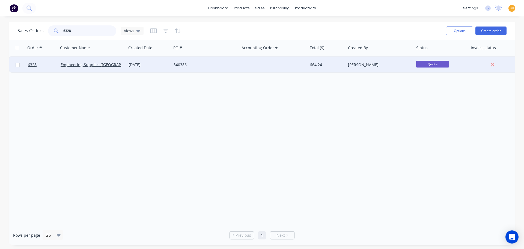
type input "6328"
click at [78, 62] on div "Engineering Supplies ([GEOGRAPHIC_DATA]) Pty Ltd" at bounding box center [92, 65] width 68 height 16
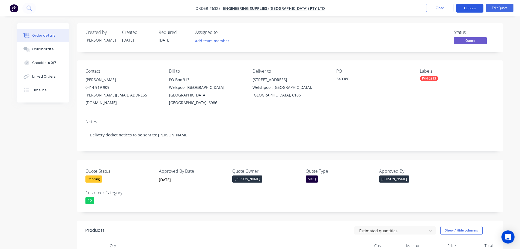
click at [469, 7] on button "Options" at bounding box center [469, 8] width 27 height 9
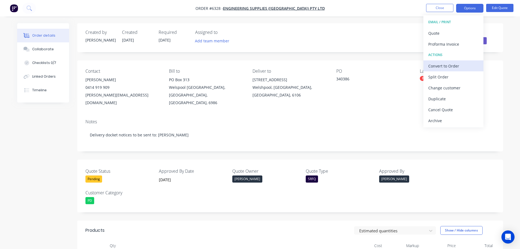
click at [450, 69] on div "Convert to Order" at bounding box center [453, 66] width 50 height 8
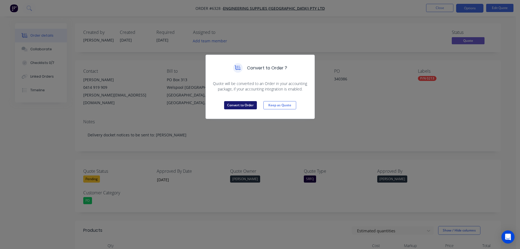
click at [238, 102] on button "Convert to Order" at bounding box center [240, 105] width 33 height 8
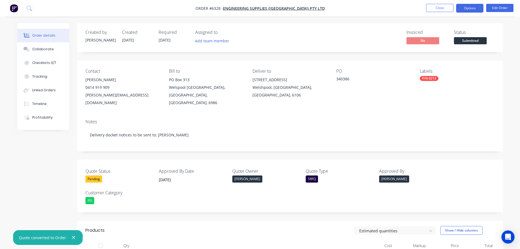
click at [466, 10] on button "Options" at bounding box center [469, 8] width 27 height 9
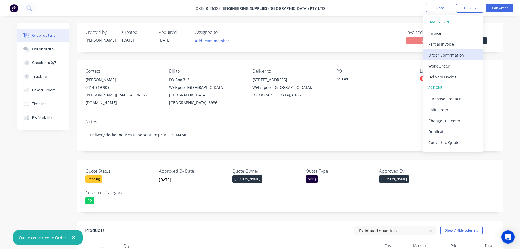
click at [444, 59] on button "Order Confirmation" at bounding box center [454, 54] width 60 height 11
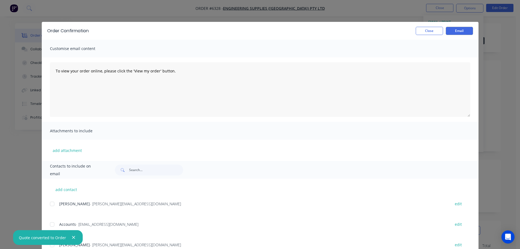
click at [72, 236] on icon "button" at bounding box center [74, 237] width 4 height 5
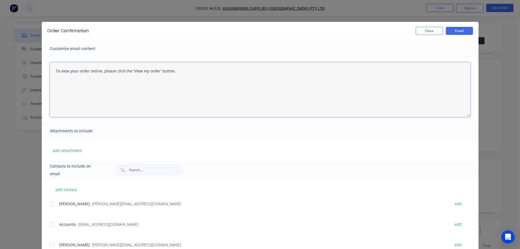
click at [179, 72] on textarea "To view your order online, please click the 'View my order' button." at bounding box center [260, 89] width 421 height 55
type textarea "T"
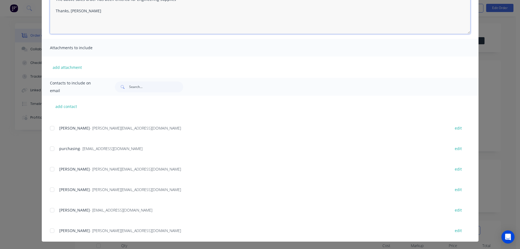
scroll to position [142, 0]
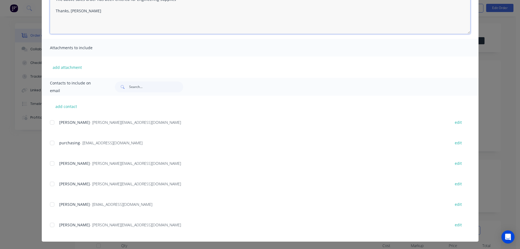
click at [49, 203] on div at bounding box center [52, 204] width 11 height 11
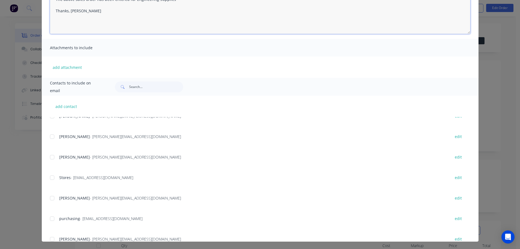
scroll to position [60, 0]
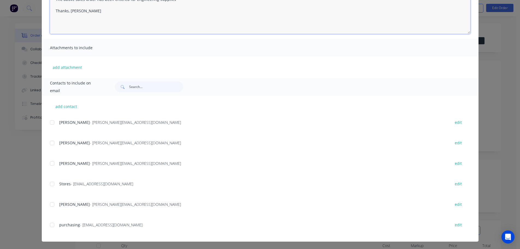
click at [50, 162] on div at bounding box center [52, 163] width 11 height 11
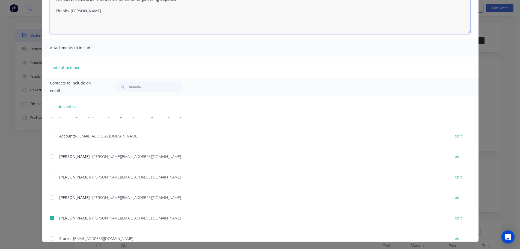
click at [52, 155] on div at bounding box center [52, 156] width 11 height 11
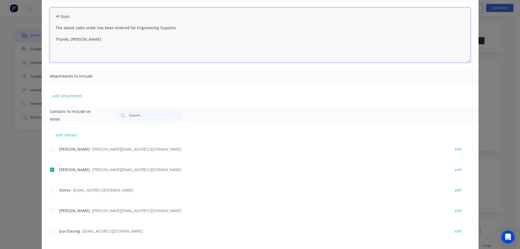
scroll to position [109, 0]
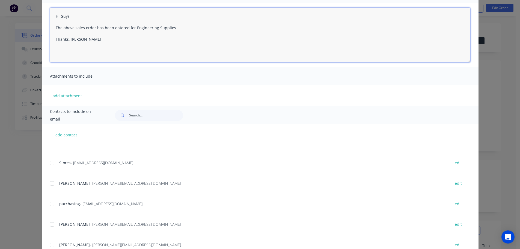
click at [49, 205] on div at bounding box center [52, 203] width 11 height 11
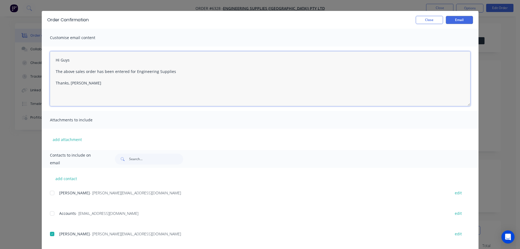
scroll to position [0, 0]
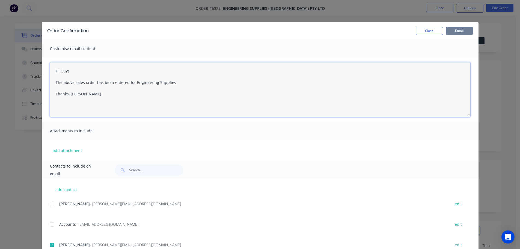
type textarea "Hi Guys The above sales order has been entered for Engineering Supplies Thanks,…"
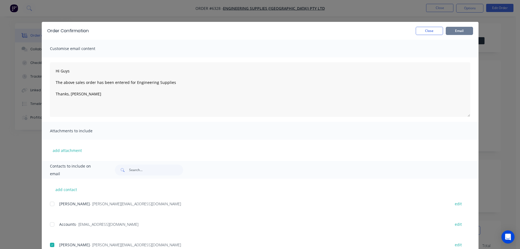
click at [460, 32] on button "Email" at bounding box center [459, 31] width 27 height 8
click at [44, 238] on icon "button" at bounding box center [45, 237] width 3 height 3
click at [425, 32] on button "Close" at bounding box center [429, 31] width 27 height 8
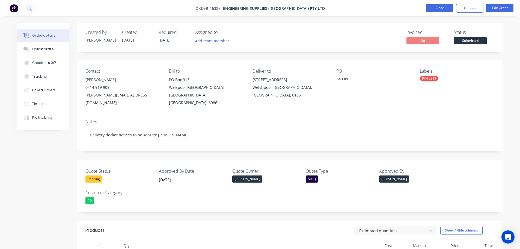
click at [439, 7] on button "Close" at bounding box center [439, 8] width 27 height 8
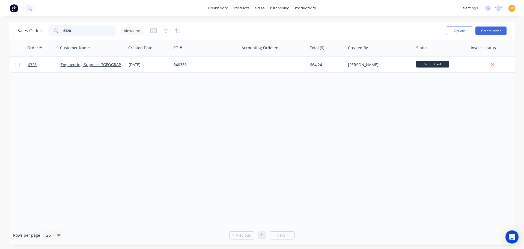
click at [75, 32] on input "6328" at bounding box center [89, 30] width 53 height 11
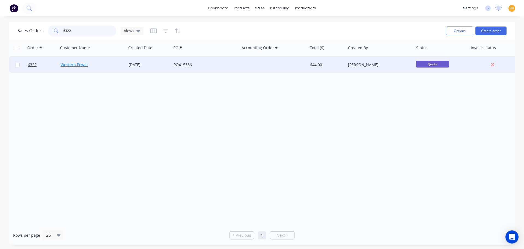
type input "6322"
click at [67, 66] on link "Western Power" at bounding box center [75, 64] width 28 height 5
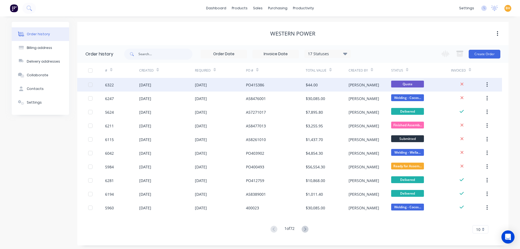
click at [151, 84] on div "[DATE]" at bounding box center [145, 85] width 12 height 6
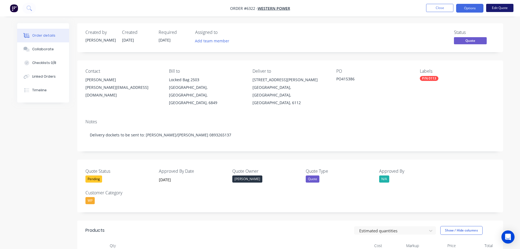
click at [495, 9] on button "Edit Quote" at bounding box center [499, 8] width 27 height 8
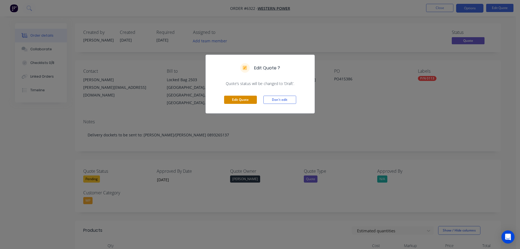
click at [242, 97] on button "Edit Quote" at bounding box center [240, 100] width 33 height 8
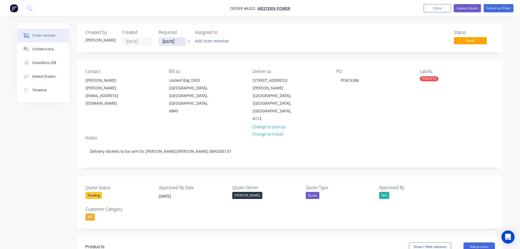
click at [166, 41] on input "[DATE]" at bounding box center [172, 41] width 27 height 8
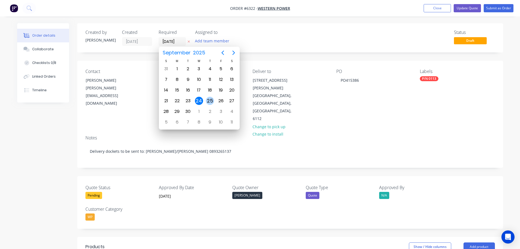
click at [210, 99] on div "25" at bounding box center [210, 101] width 8 height 8
type input "[DATE]"
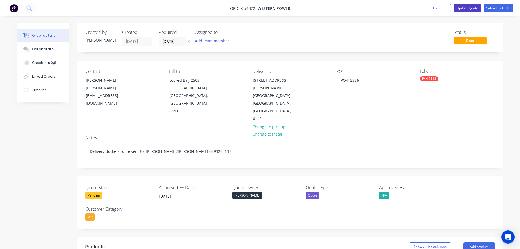
click at [474, 6] on button "Update Quote" at bounding box center [467, 8] width 27 height 8
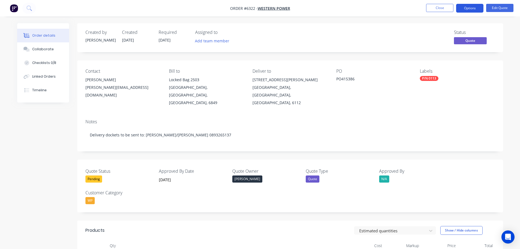
click at [472, 8] on button "Options" at bounding box center [469, 8] width 27 height 9
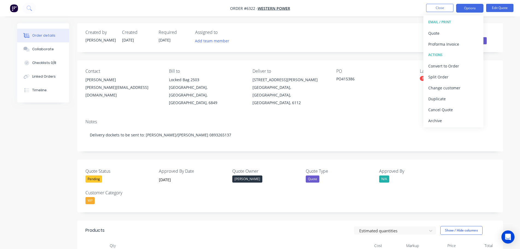
click at [388, 27] on div "Created by [PERSON_NAME] Created [DATE] Required [DATE] Assigned to Add team me…" at bounding box center [290, 37] width 426 height 29
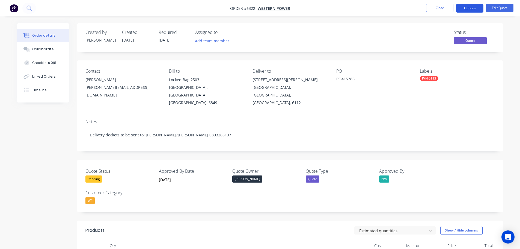
click at [479, 8] on button "Options" at bounding box center [469, 8] width 27 height 9
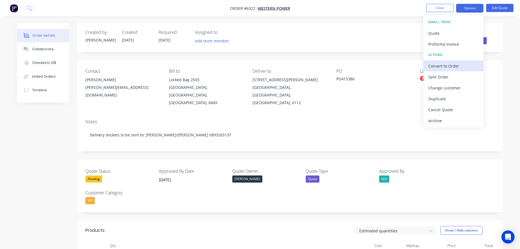
click at [448, 67] on div "Convert to Order" at bounding box center [453, 66] width 50 height 8
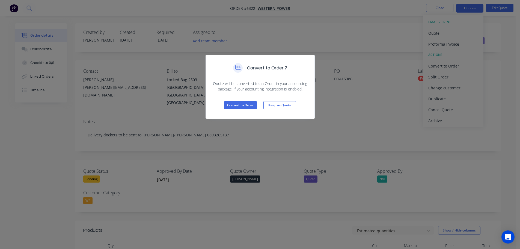
click at [260, 106] on div "Convert to Order Keep as Quote" at bounding box center [260, 105] width 109 height 27
click at [244, 111] on div "Convert to Order Keep as Quote" at bounding box center [260, 105] width 109 height 27
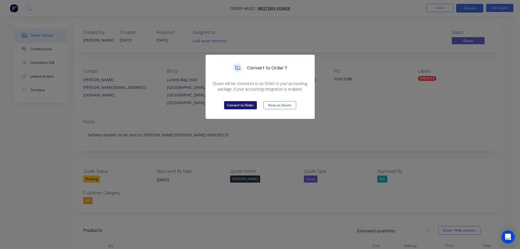
click at [243, 107] on button "Convert to Order" at bounding box center [240, 105] width 33 height 8
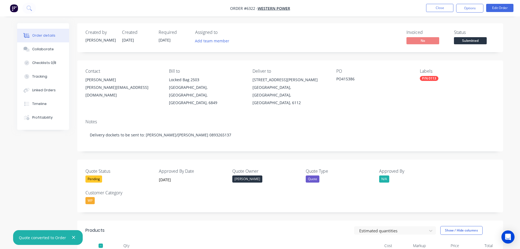
drag, startPoint x: 70, startPoint y: 236, endPoint x: 77, endPoint y: 230, distance: 9.1
click at [71, 236] on button "button" at bounding box center [73, 237] width 7 height 7
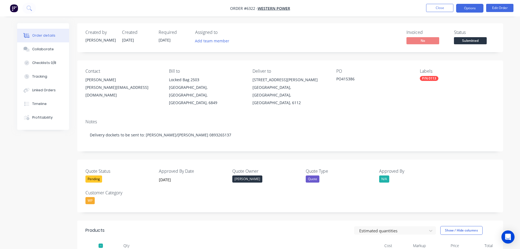
click at [476, 12] on button "Options" at bounding box center [469, 8] width 27 height 9
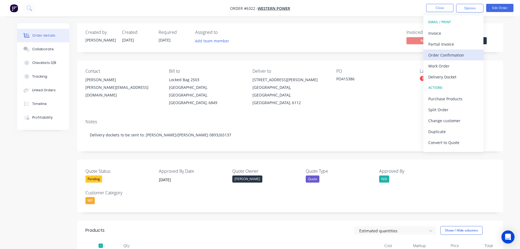
click at [454, 56] on div "Order Confirmation" at bounding box center [453, 55] width 50 height 8
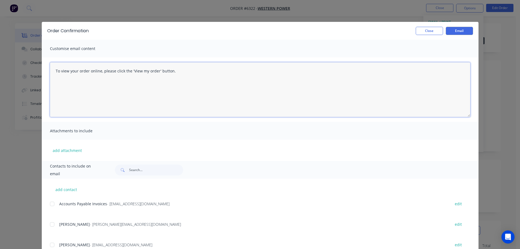
click at [174, 72] on textarea "To view your order online, please click the 'View my order' button." at bounding box center [260, 89] width 421 height 55
type textarea "T"
type textarea "Hi Guys The above sales order has been entered for Western Power Thanks, [PERSO…"
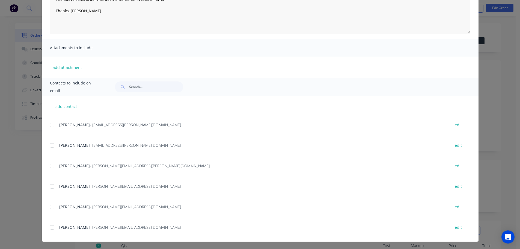
scroll to position [715, 0]
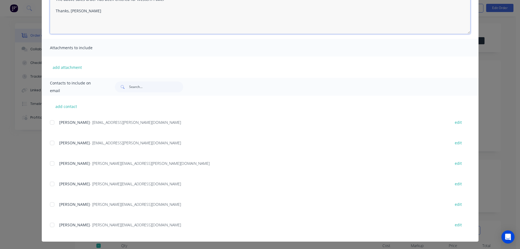
click at [50, 223] on div at bounding box center [52, 224] width 11 height 11
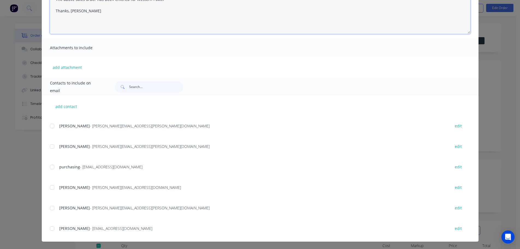
scroll to position [251, 0]
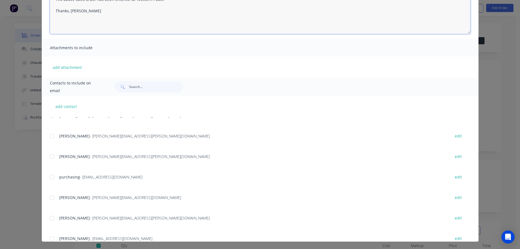
click at [50, 175] on div at bounding box center [52, 176] width 11 height 11
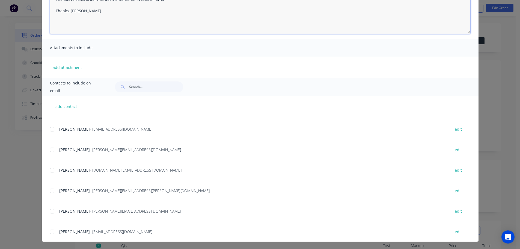
click at [50, 149] on div at bounding box center [52, 149] width 11 height 11
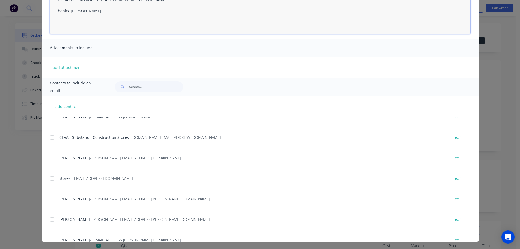
scroll to position [601, 0]
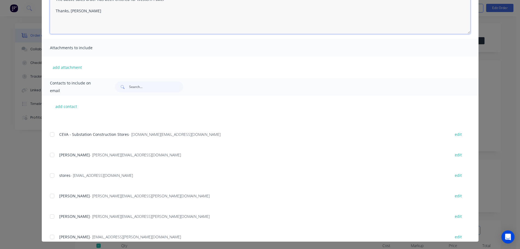
click at [49, 175] on div at bounding box center [52, 175] width 11 height 11
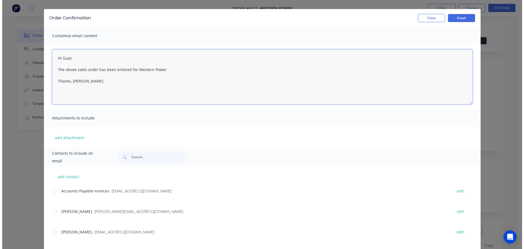
scroll to position [0, 0]
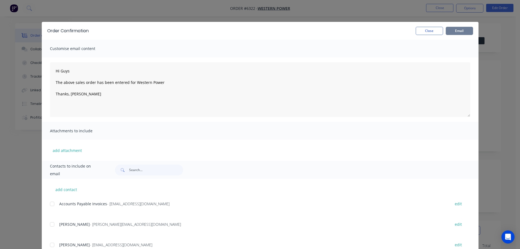
click at [464, 31] on button "Email" at bounding box center [459, 31] width 27 height 8
click at [44, 237] on icon "button" at bounding box center [46, 237] width 4 height 5
click at [423, 31] on button "Close" at bounding box center [429, 31] width 27 height 8
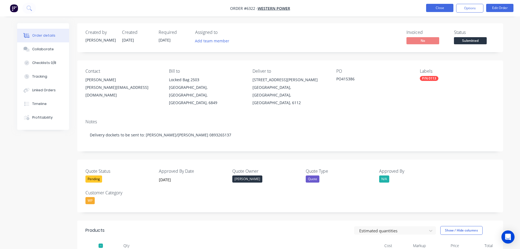
click at [429, 5] on button "Close" at bounding box center [439, 8] width 27 height 8
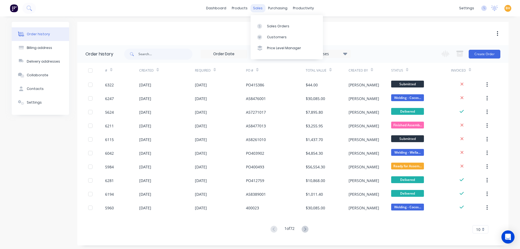
click at [257, 7] on div "sales" at bounding box center [257, 8] width 15 height 8
click at [267, 23] on link "Sales Orders" at bounding box center [287, 25] width 72 height 11
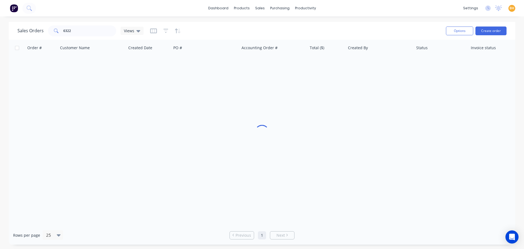
click at [194, 26] on div "Sales Orders 6322 Views" at bounding box center [229, 30] width 424 height 13
click at [78, 28] on input "6322" at bounding box center [89, 30] width 53 height 11
click at [74, 31] on input "6322" at bounding box center [89, 30] width 53 height 11
type input "6"
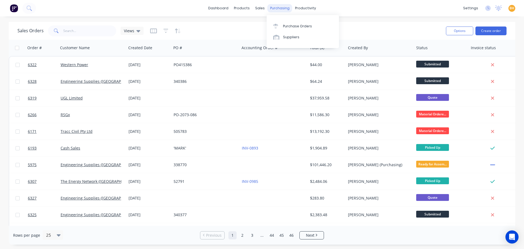
click at [278, 10] on div "purchasing" at bounding box center [280, 8] width 25 height 8
click at [283, 22] on link "Purchase Orders" at bounding box center [303, 25] width 72 height 11
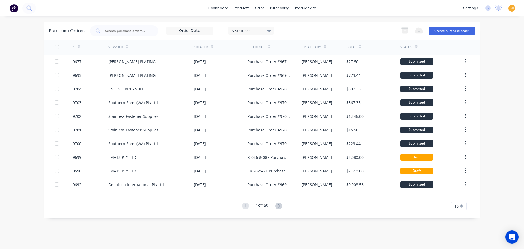
click at [267, 30] on div "5 Statuses" at bounding box center [251, 31] width 39 height 6
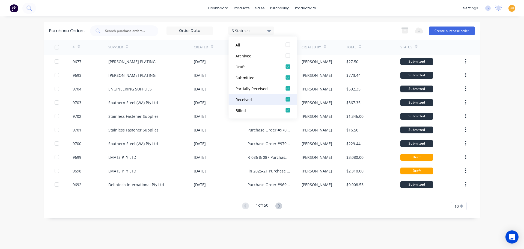
click at [287, 101] on div at bounding box center [288, 99] width 11 height 11
click at [289, 111] on div at bounding box center [288, 110] width 11 height 11
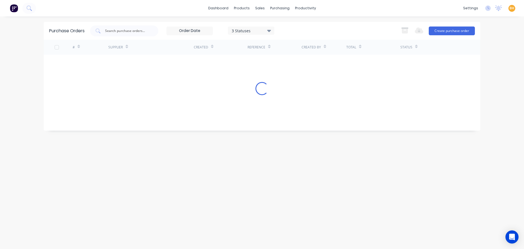
click at [234, 236] on div "Purchase Orders 3 Statuses 3 Statuses Export to Excel (XLSX) Create purchase or…" at bounding box center [262, 132] width 437 height 221
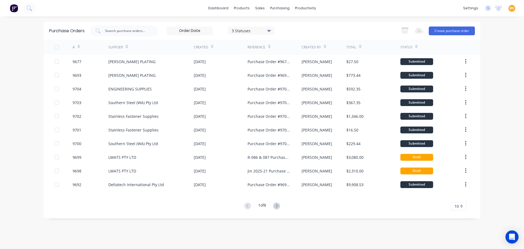
click at [268, 29] on div "3 Statuses" at bounding box center [251, 31] width 39 height 6
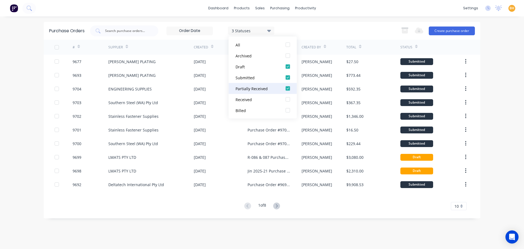
click at [262, 87] on div "Partially Received" at bounding box center [258, 88] width 44 height 6
click at [261, 227] on div "Purchase Orders 2 Statuses 2 Statuses Export to Excel (XLSX) Create purchase or…" at bounding box center [262, 132] width 437 height 221
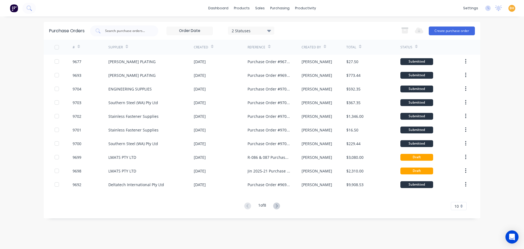
click at [269, 30] on icon at bounding box center [269, 31] width 4 height 2
click at [274, 205] on icon at bounding box center [276, 205] width 7 height 7
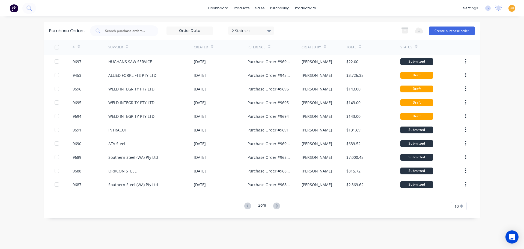
click at [294, 232] on div "Purchase Orders 2 Statuses 2 Statuses Export to Excel (XLSX) Create purchase or…" at bounding box center [262, 132] width 437 height 221
click at [278, 206] on icon at bounding box center [276, 205] width 7 height 7
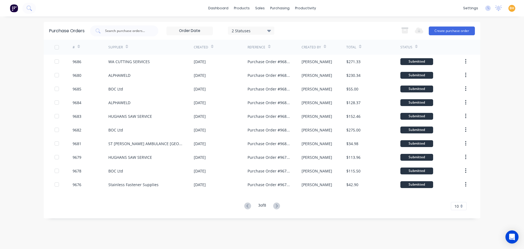
click at [278, 206] on icon at bounding box center [276, 205] width 7 height 7
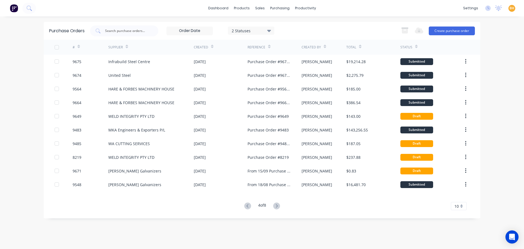
click at [278, 206] on icon at bounding box center [276, 205] width 7 height 7
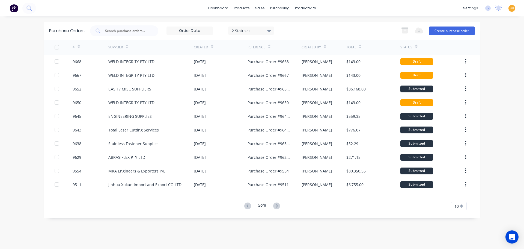
click at [278, 206] on icon at bounding box center [276, 205] width 7 height 7
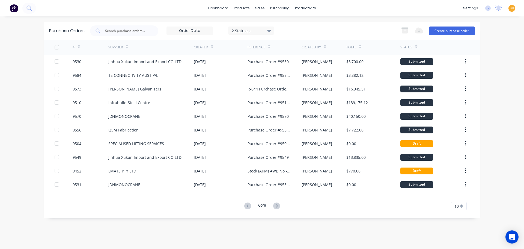
click at [278, 206] on icon at bounding box center [276, 205] width 7 height 7
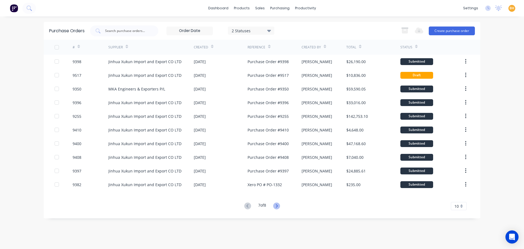
click at [279, 206] on icon at bounding box center [276, 205] width 7 height 7
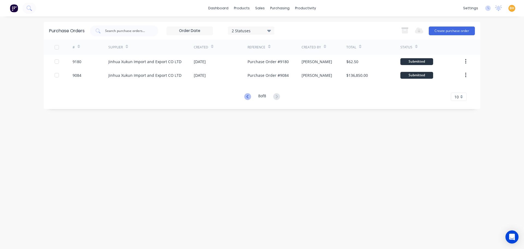
click at [247, 96] on icon at bounding box center [247, 96] width 7 height 7
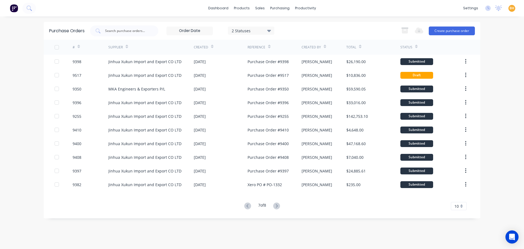
click at [248, 204] on icon at bounding box center [247, 205] width 7 height 7
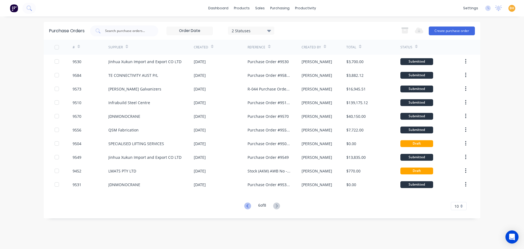
click at [248, 206] on icon at bounding box center [247, 205] width 7 height 7
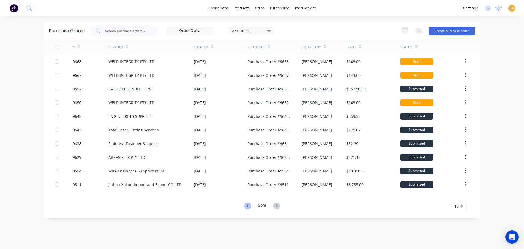
click at [245, 205] on icon at bounding box center [247, 205] width 7 height 7
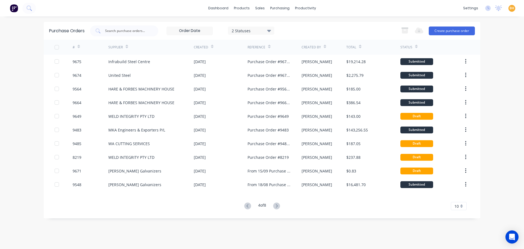
click at [245, 204] on icon at bounding box center [247, 205] width 7 height 7
